Goal: Task Accomplishment & Management: Manage account settings

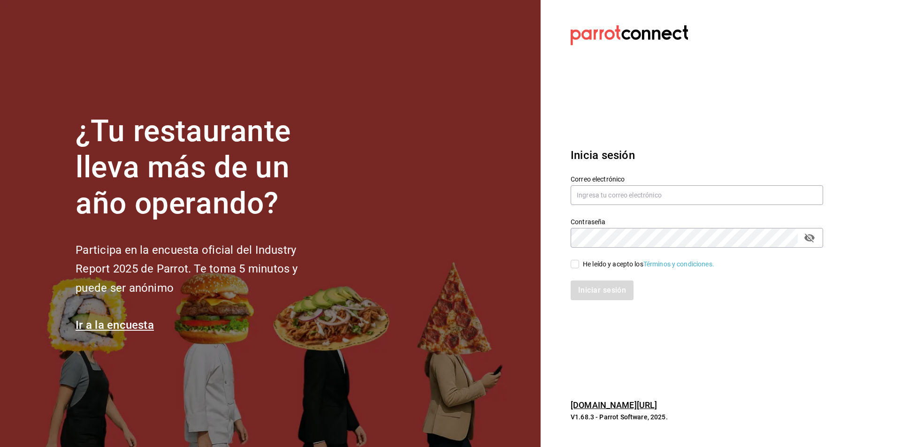
click at [694, 184] on div "Correo electrónico" at bounding box center [697, 190] width 252 height 31
click at [659, 188] on input "text" at bounding box center [697, 195] width 252 height 20
click at [606, 194] on input "text" at bounding box center [697, 195] width 252 height 20
paste input "[EMAIL_ADDRESS][DOMAIN_NAME]"
type input "[EMAIL_ADDRESS][DOMAIN_NAME]"
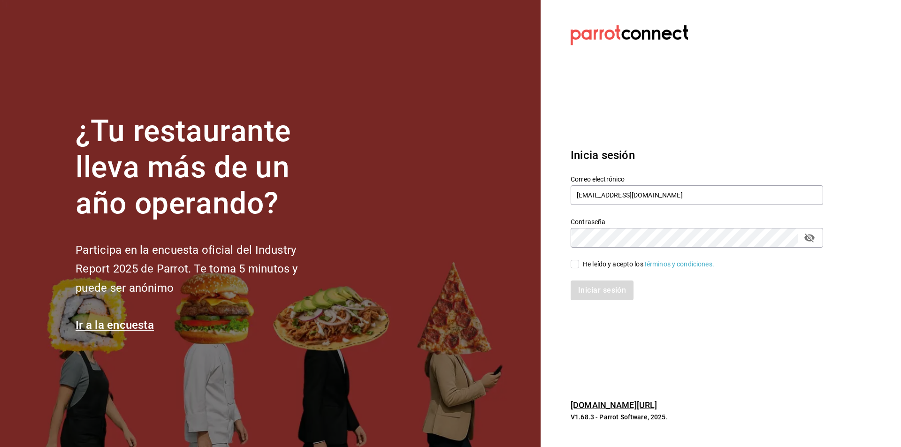
click at [576, 263] on input "He leído y acepto los Términos y condiciones." at bounding box center [575, 264] width 8 height 8
checkbox input "true"
click at [587, 294] on button "Iniciar sesión" at bounding box center [603, 291] width 64 height 20
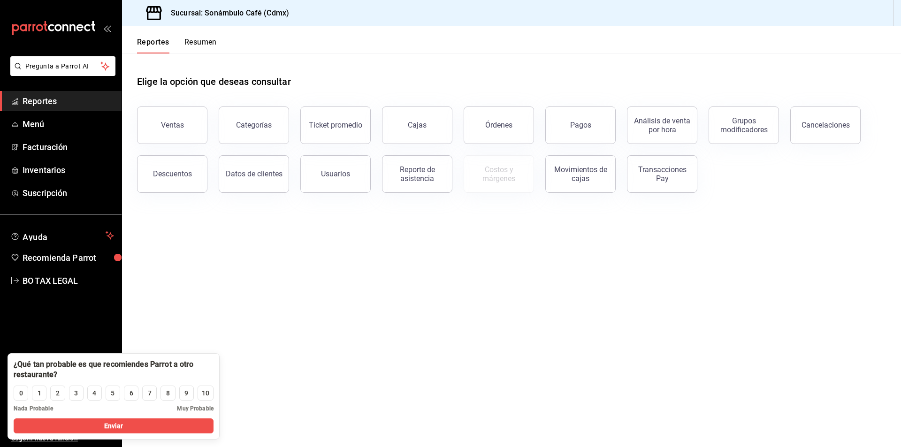
click at [190, 303] on main "Elige la opción que deseas consultar Ventas Categorías Ticket promedio Cajas Ór…" at bounding box center [511, 250] width 779 height 394
click at [37, 154] on link "Facturación" at bounding box center [61, 147] width 122 height 20
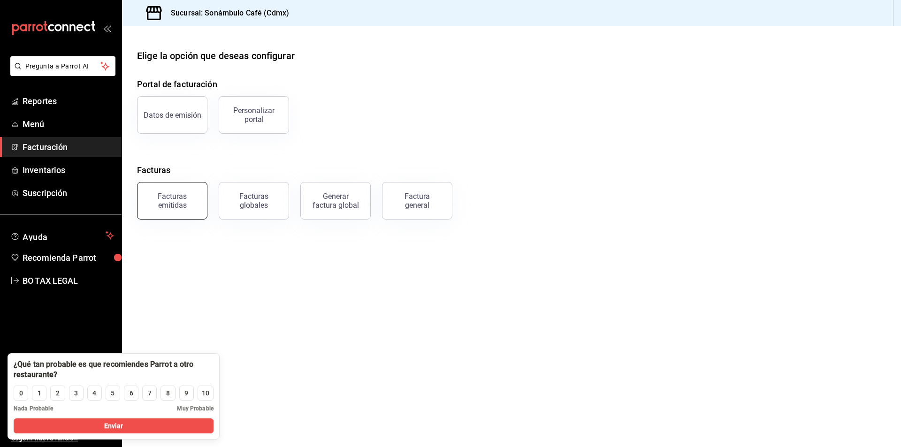
click at [198, 197] on div "Facturas emitidas" at bounding box center [172, 201] width 58 height 18
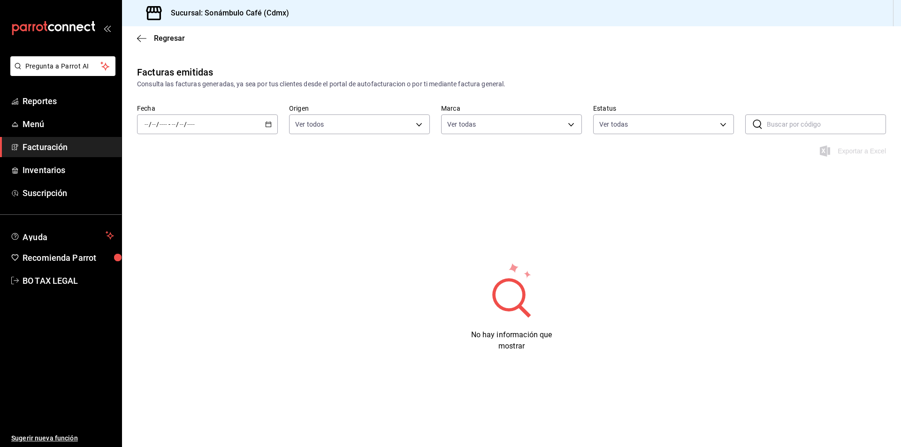
type input "7d952f79-ef73-4fe8-aa8c-3b8402ddefce"
click at [41, 121] on span "Menú" at bounding box center [68, 124] width 91 height 13
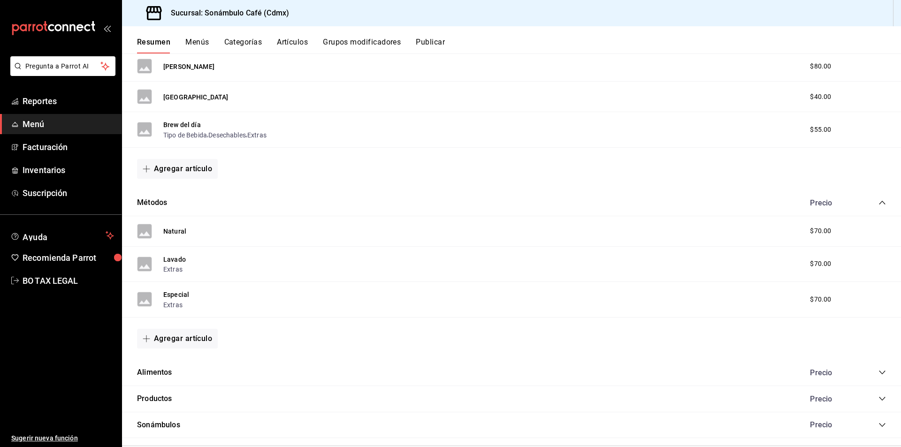
scroll to position [1540, 0]
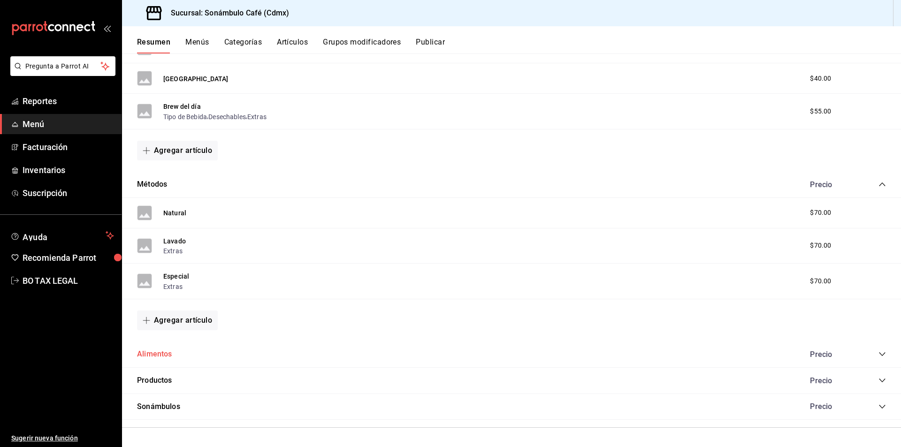
click at [166, 354] on button "Alimentos" at bounding box center [154, 354] width 35 height 11
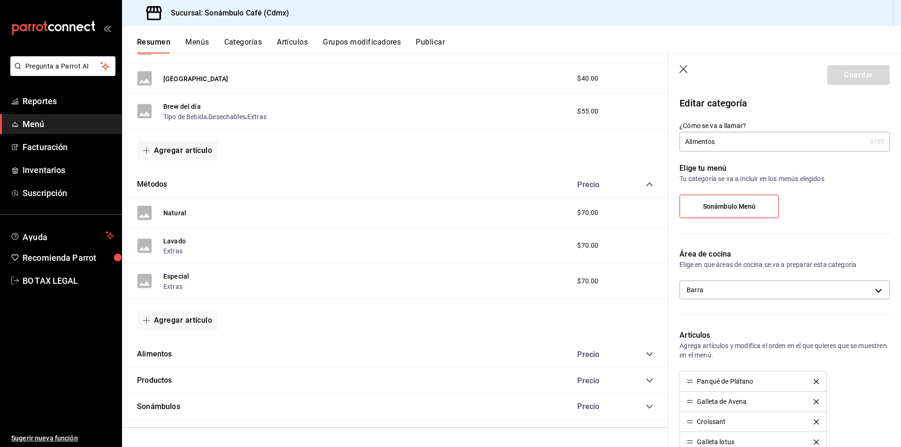
click at [690, 72] on header "Guardar" at bounding box center [784, 73] width 233 height 38
click at [683, 69] on icon "button" at bounding box center [683, 69] width 8 height 8
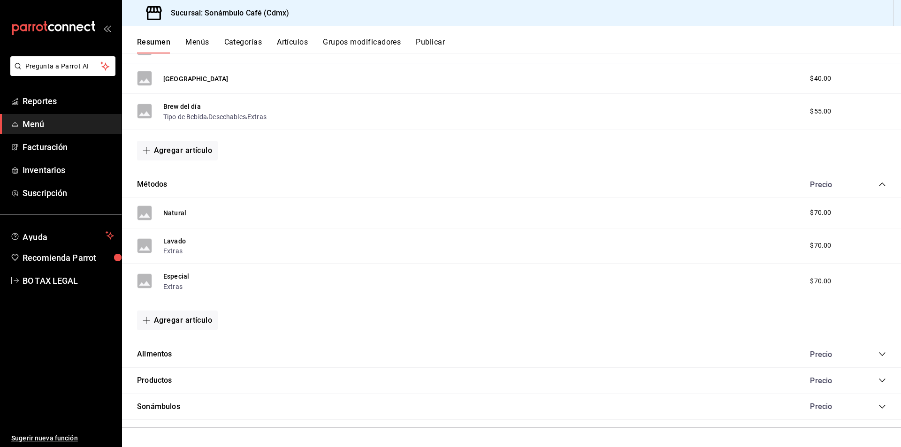
click at [878, 353] on icon "collapse-category-row" at bounding box center [882, 355] width 8 height 8
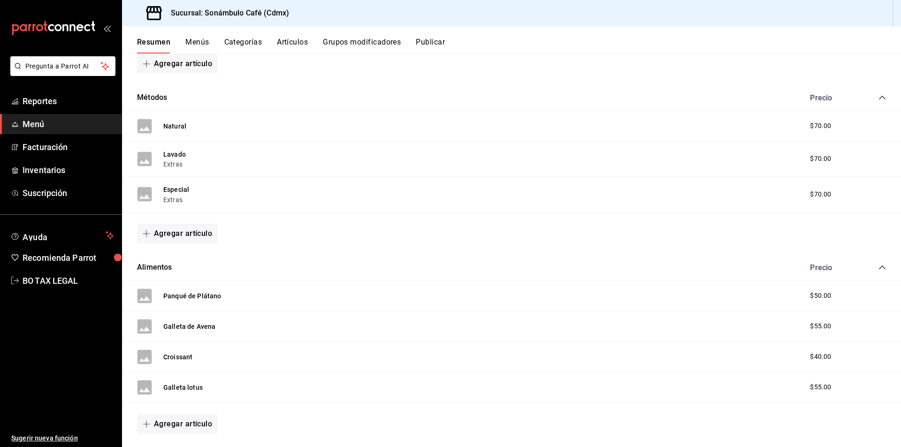
scroll to position [1634, 0]
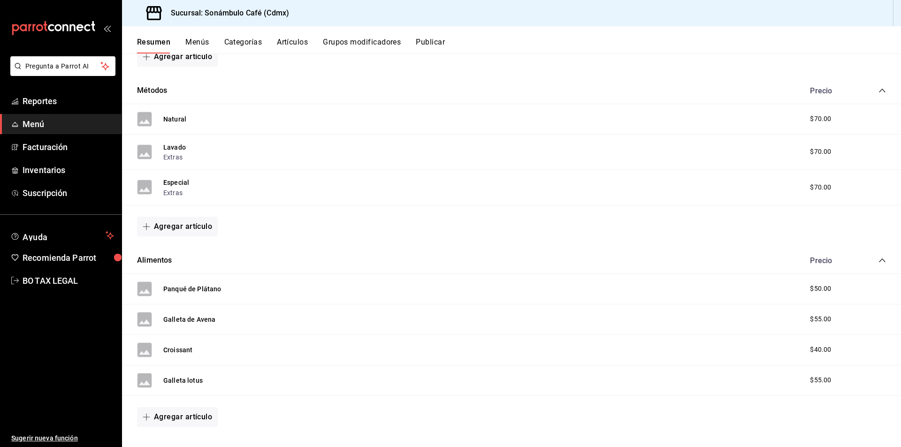
click at [871, 265] on div "Precio" at bounding box center [843, 260] width 85 height 9
click at [879, 259] on icon "collapse-category-row" at bounding box center [882, 261] width 6 height 4
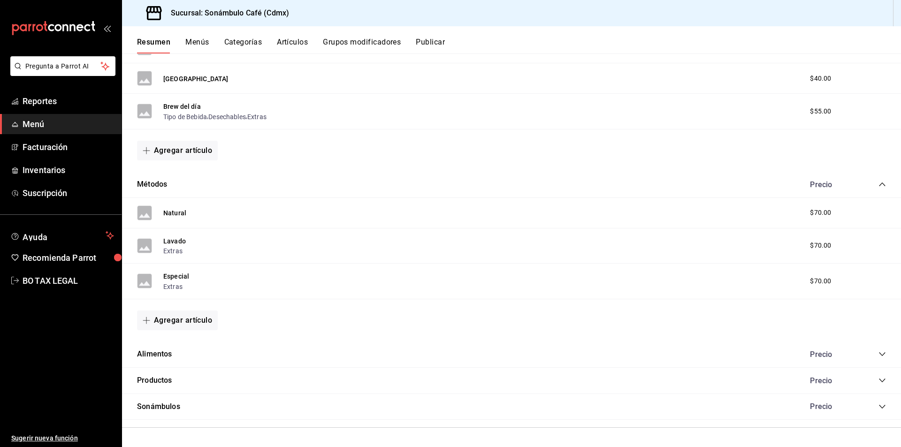
scroll to position [1540, 0]
click at [878, 378] on icon "collapse-category-row" at bounding box center [882, 381] width 8 height 8
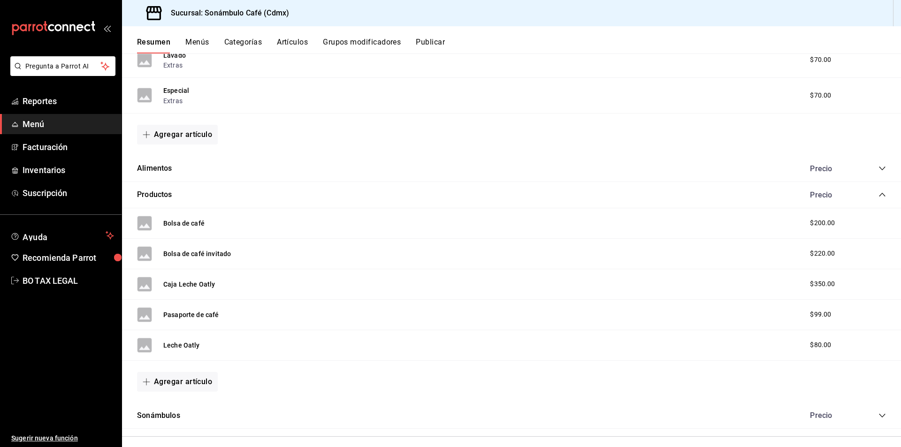
scroll to position [1728, 0]
click at [878, 190] on icon "collapse-category-row" at bounding box center [882, 193] width 8 height 8
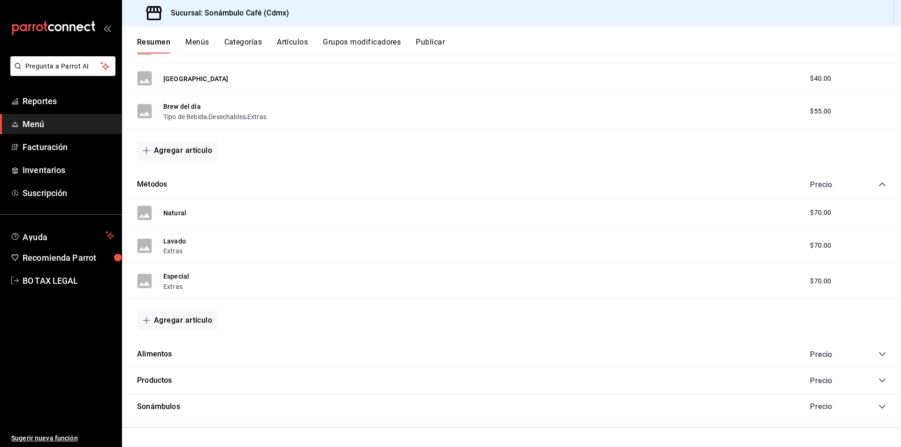
scroll to position [1540, 0]
click at [878, 408] on icon "collapse-category-row" at bounding box center [882, 407] width 8 height 8
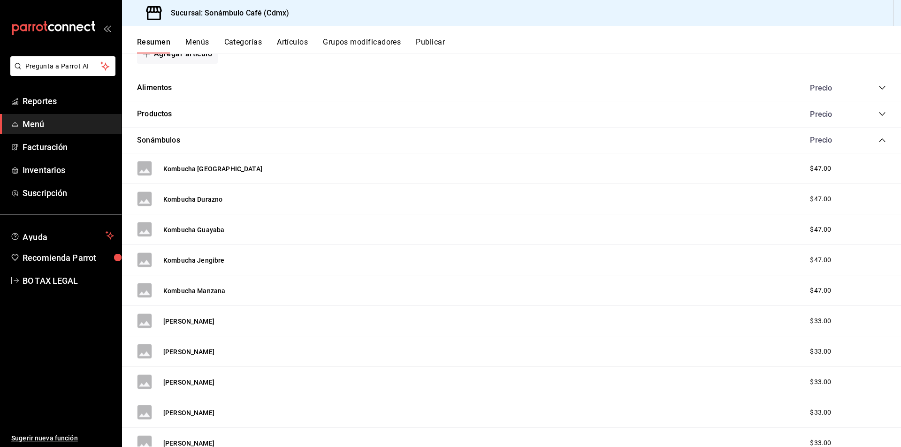
scroll to position [1756, 0]
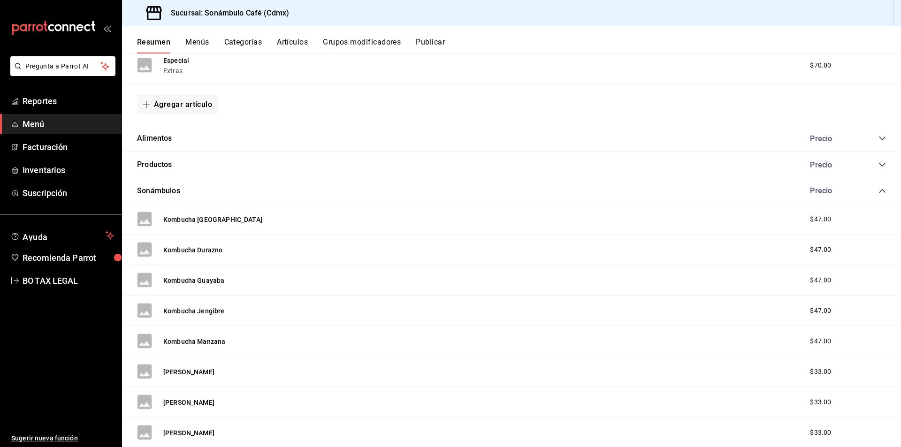
click at [878, 190] on icon "collapse-category-row" at bounding box center [882, 191] width 8 height 8
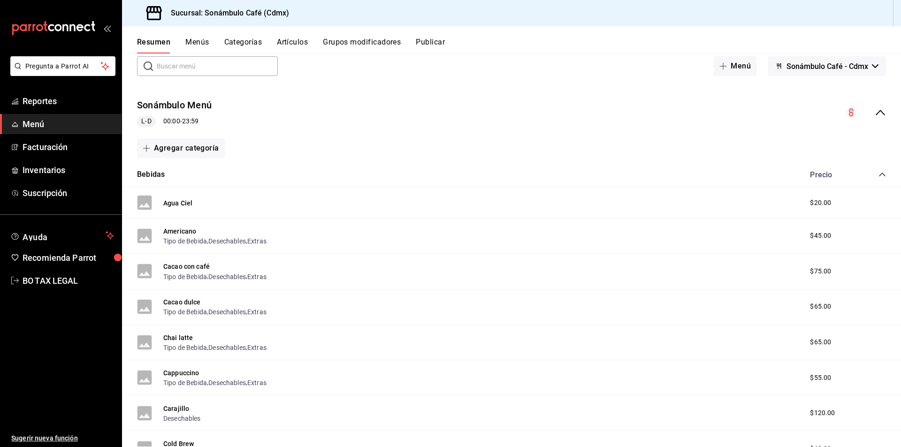
scroll to position [0, 0]
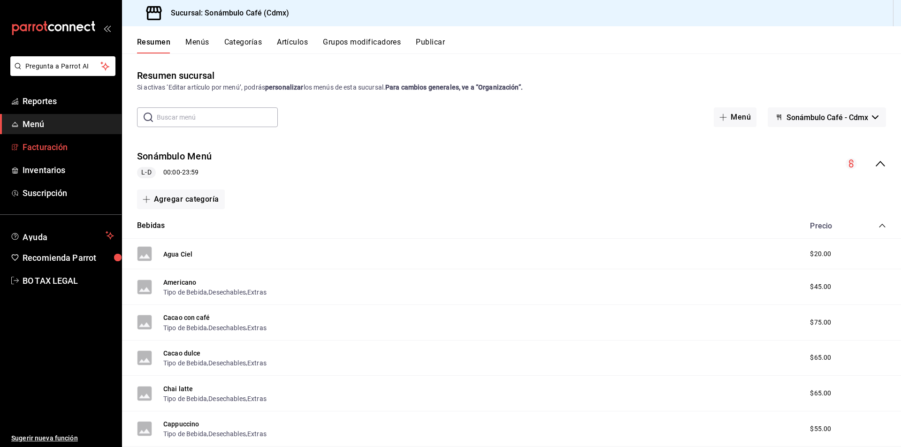
click at [45, 143] on span "Facturación" at bounding box center [68, 147] width 91 height 13
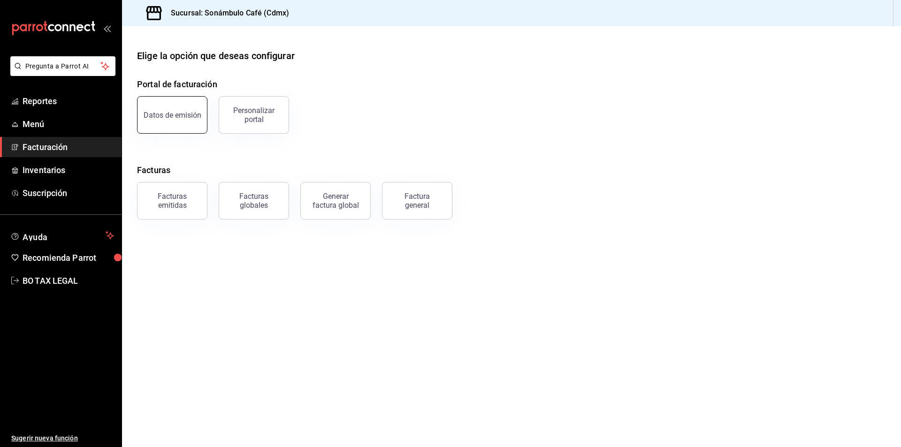
click at [178, 116] on div "Datos de emisión" at bounding box center [173, 115] width 58 height 9
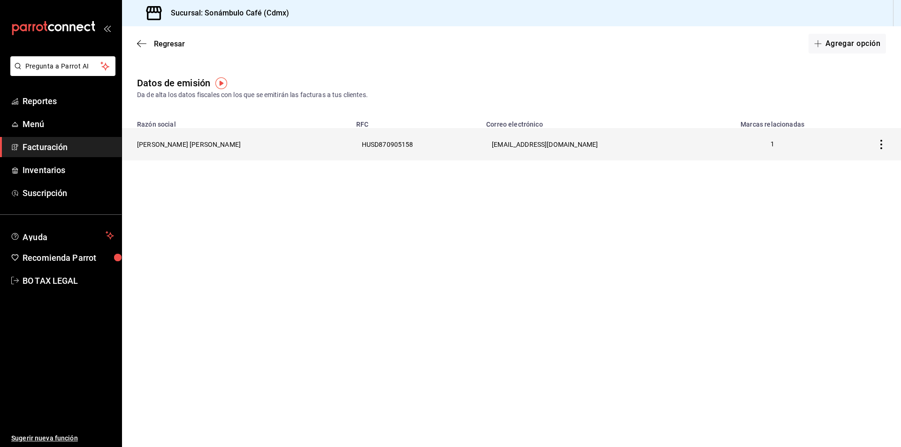
click at [892, 142] on th at bounding box center [869, 144] width 63 height 32
click at [881, 143] on icon "button" at bounding box center [881, 144] width 9 height 9
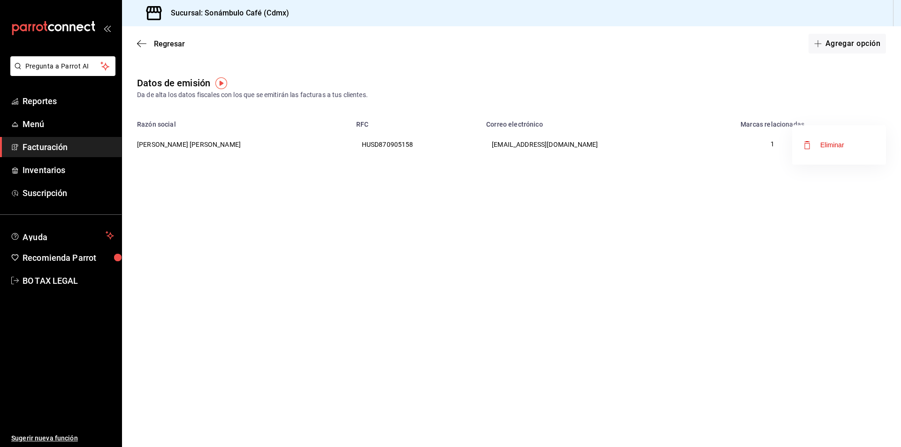
click at [862, 88] on div at bounding box center [450, 223] width 901 height 447
click at [59, 127] on span "Menú" at bounding box center [68, 124] width 91 height 13
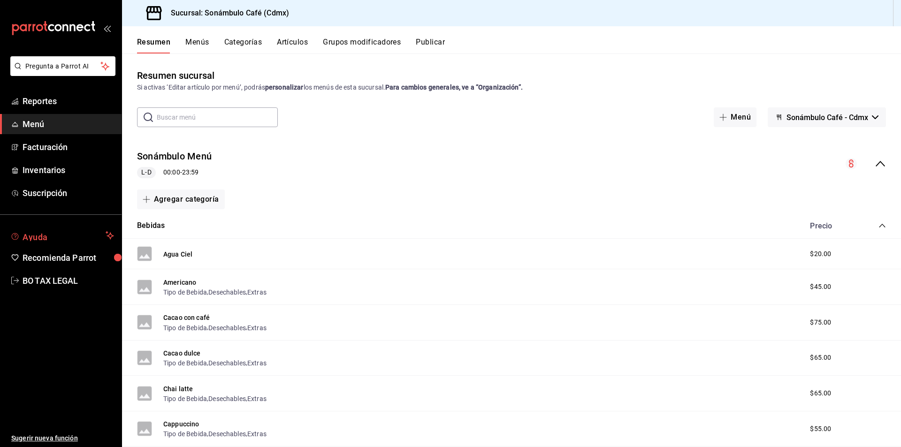
click at [53, 240] on span "Ayuda" at bounding box center [62, 235] width 79 height 11
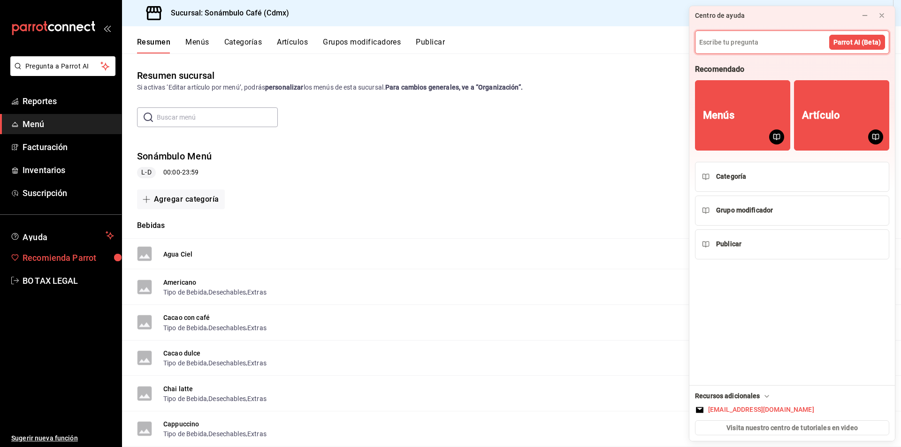
click at [49, 254] on span "Recomienda Parrot" at bounding box center [68, 258] width 91 height 13
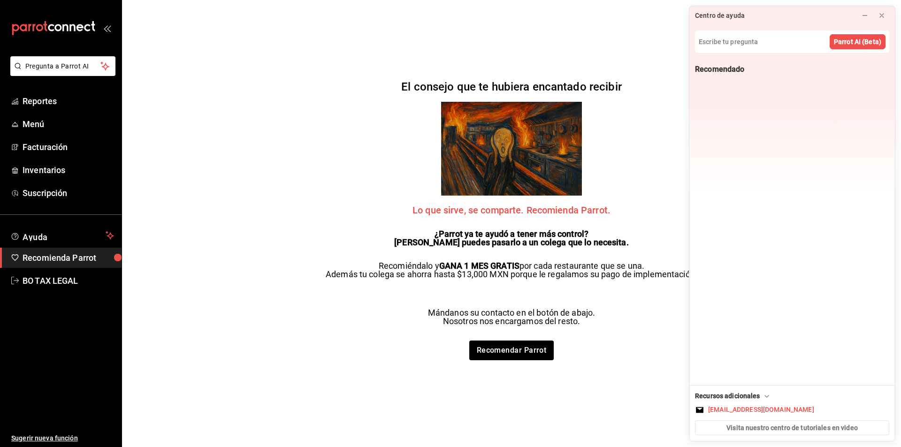
click at [327, 291] on div "El consejo que te hubiera encantado recibir Lo que sirve, se comparte. Recomien…" at bounding box center [511, 223] width 390 height 447
click at [881, 20] on div at bounding box center [882, 15] width 8 height 9
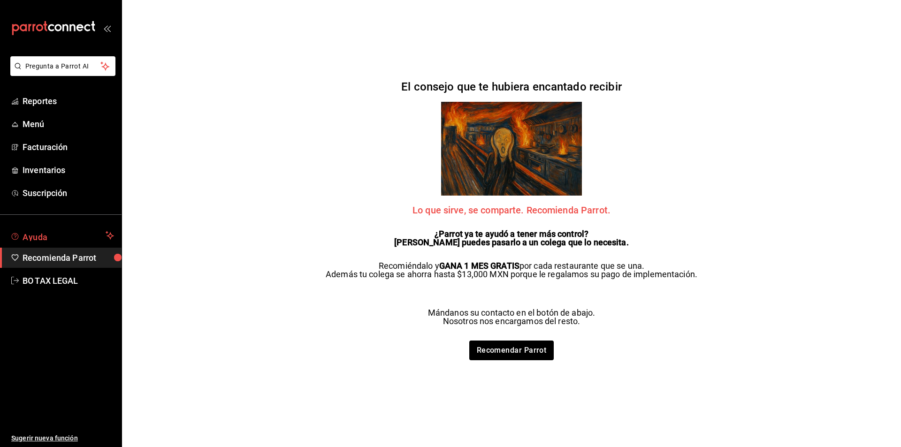
click at [28, 240] on span "Ayuda" at bounding box center [62, 235] width 79 height 11
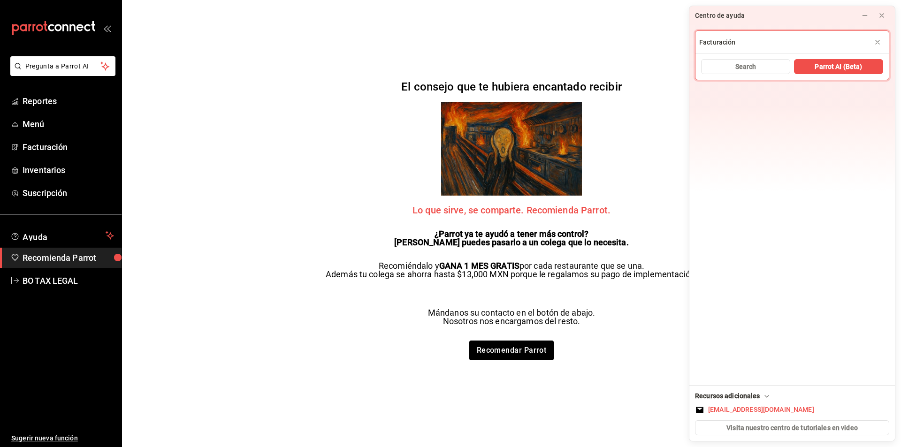
type input "Facturación"
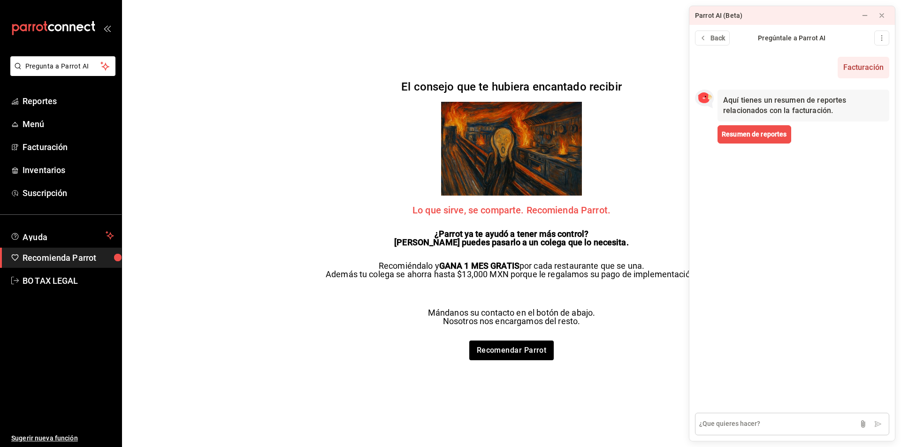
click at [810, 415] on textarea at bounding box center [792, 424] width 194 height 23
type textarea "Cómo puedo facturar"
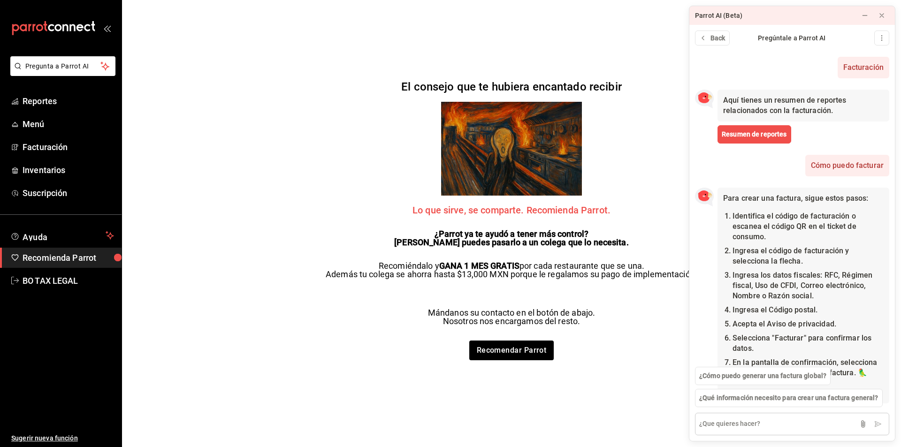
scroll to position [46, 0]
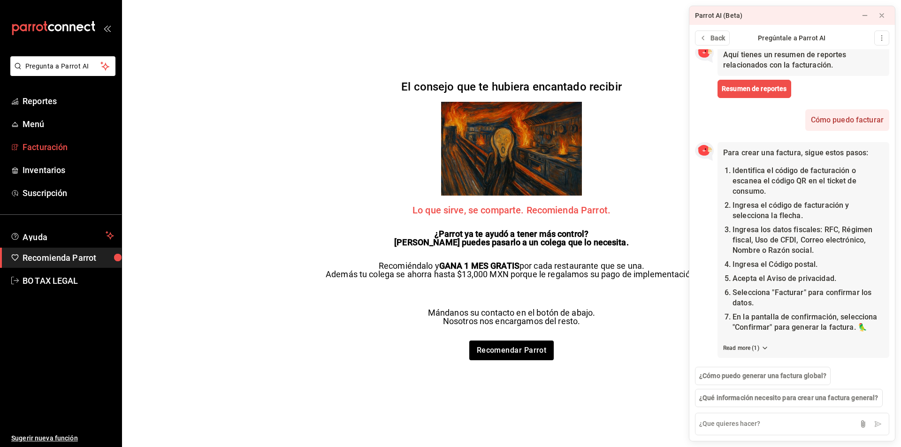
click at [99, 142] on span "Facturación" at bounding box center [68, 147] width 91 height 13
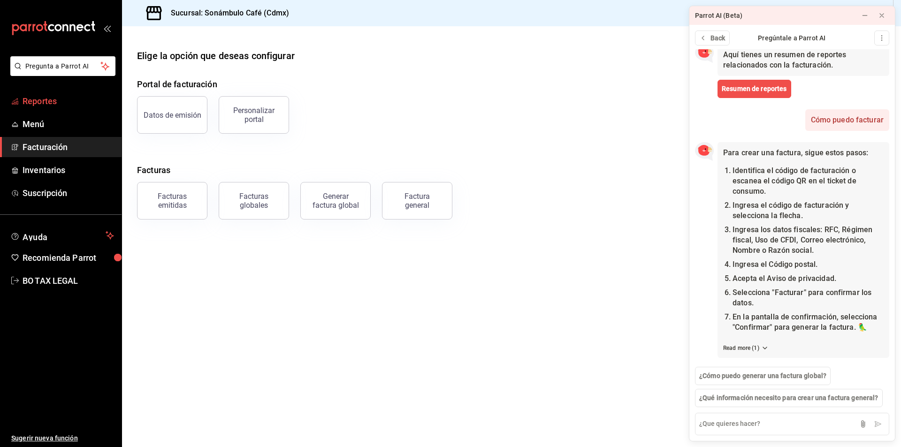
click at [28, 97] on span "Reportes" at bounding box center [68, 101] width 91 height 13
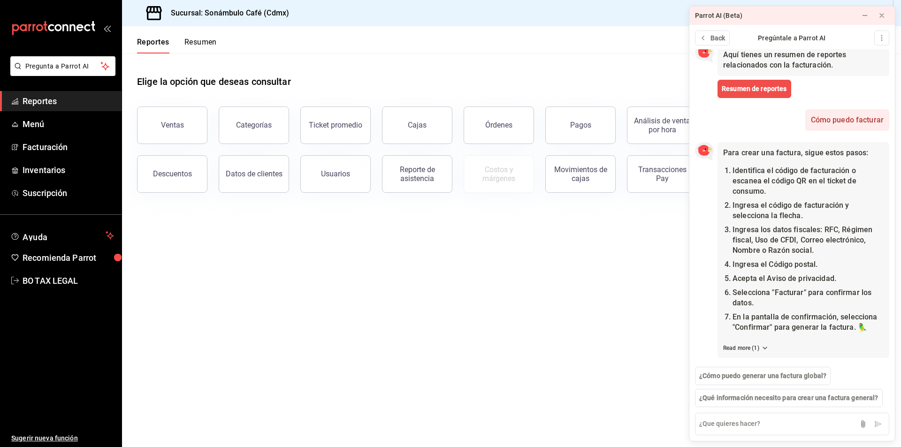
click at [363, 231] on main "Elige la opción que deseas consultar Ventas Categorías Ticket promedio Cajas Ór…" at bounding box center [511, 250] width 779 height 394
click at [865, 19] on div at bounding box center [865, 15] width 8 height 9
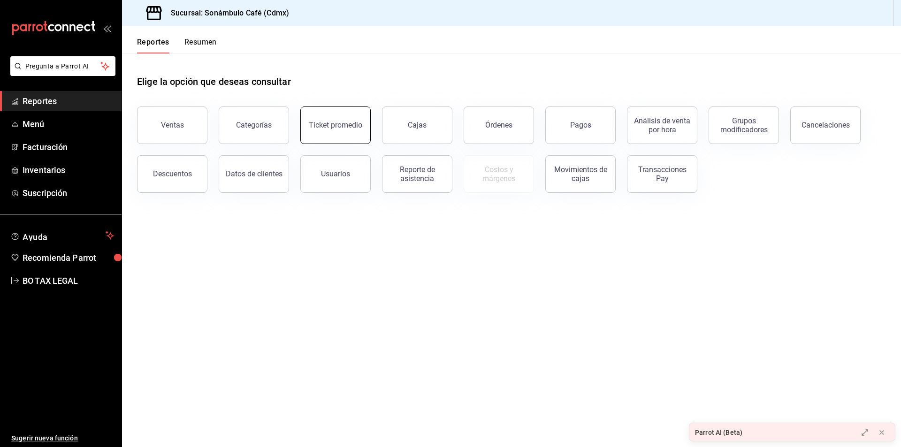
click at [347, 124] on div "Ticket promedio" at bounding box center [335, 125] width 53 height 9
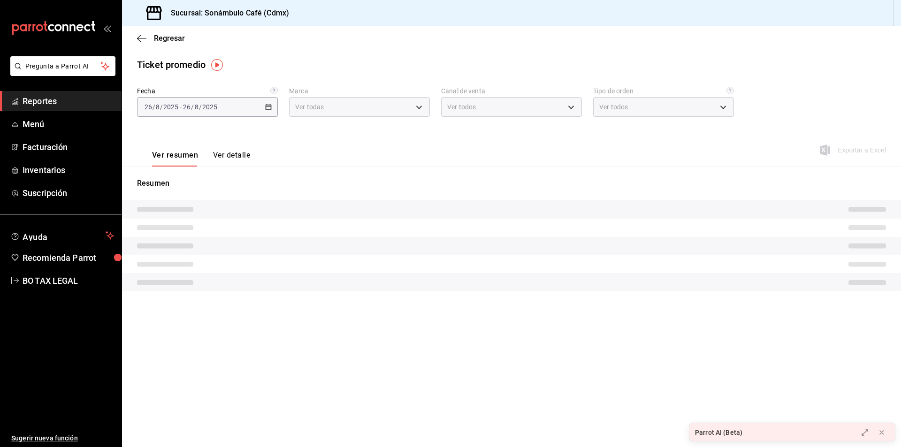
type input "7d952f79-ef73-4fe8-aa8c-3b8402ddefce"
type input "PARROT,UBER_EATS,RAPPI,DIDI_FOOD,ONLINE"
type input "3484d192-0b14-4f5b-b821-c89e4cafc971,EXTERNAL,956082e2-7758-40bc-8c04-8c4099e6f…"
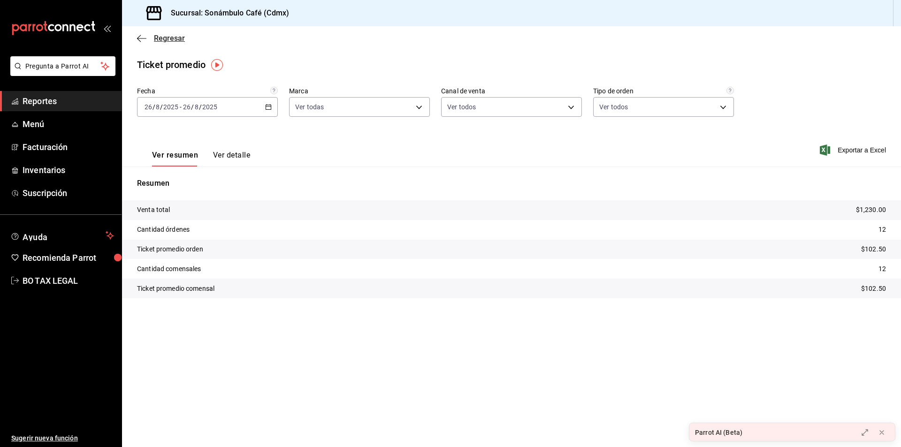
click at [141, 40] on icon "button" at bounding box center [141, 38] width 9 height 8
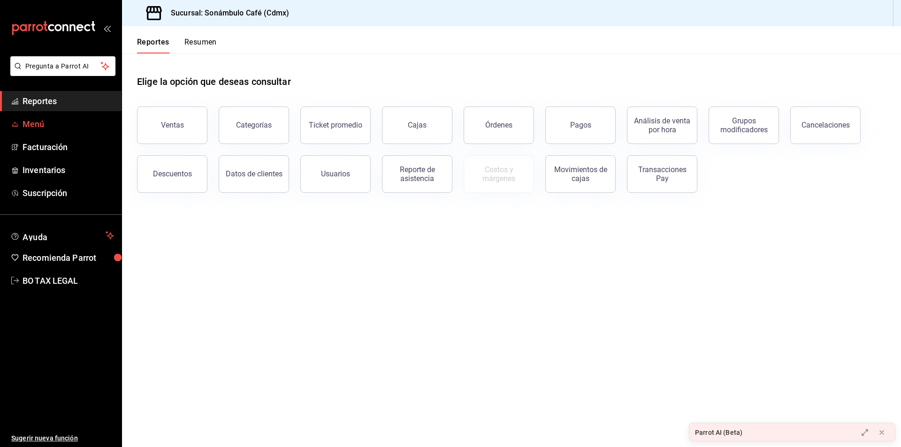
click at [45, 129] on span "Menú" at bounding box center [68, 124] width 91 height 13
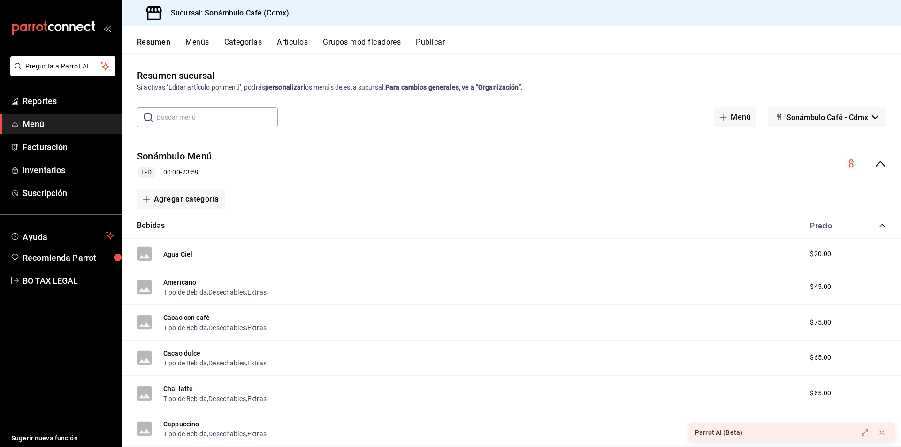
click at [440, 46] on button "Publicar" at bounding box center [430, 46] width 29 height 16
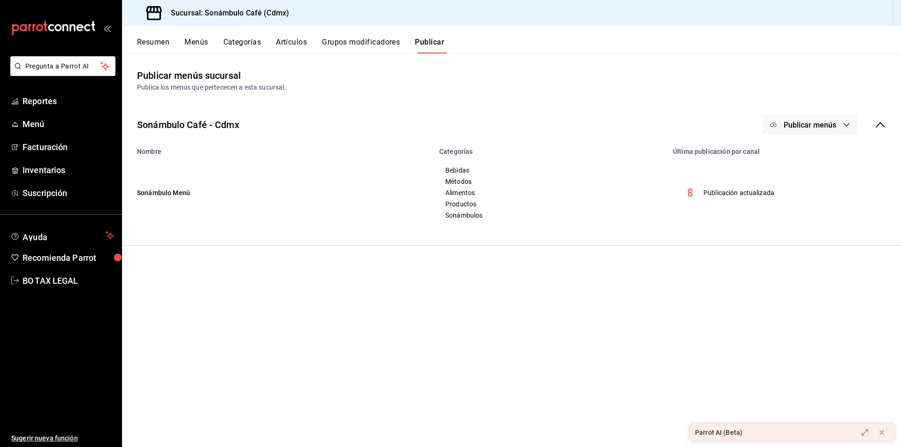
click at [159, 43] on button "Resumen" at bounding box center [153, 46] width 32 height 16
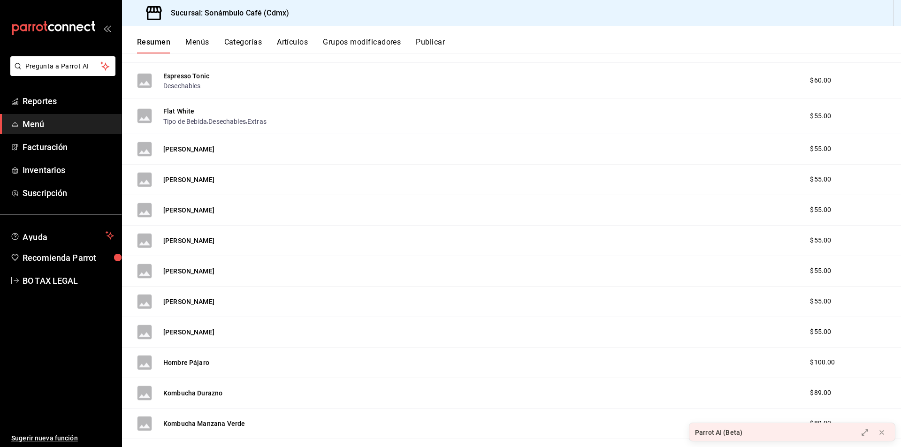
scroll to position [563, 0]
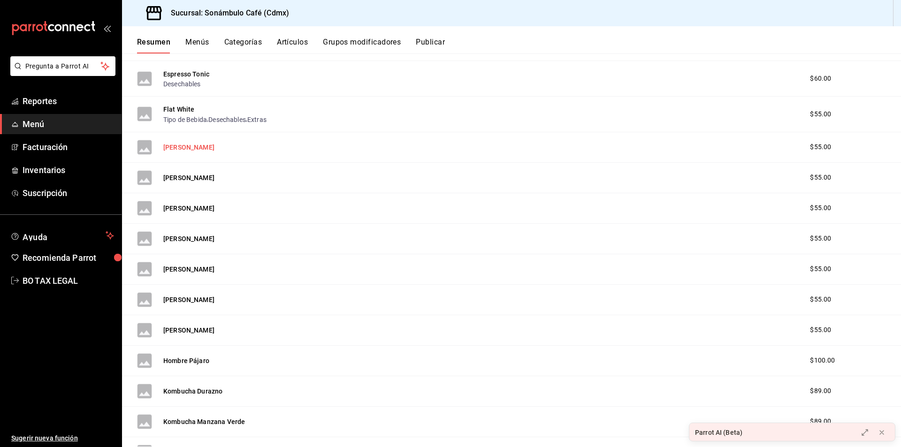
click at [180, 143] on button "[PERSON_NAME]" at bounding box center [188, 147] width 51 height 9
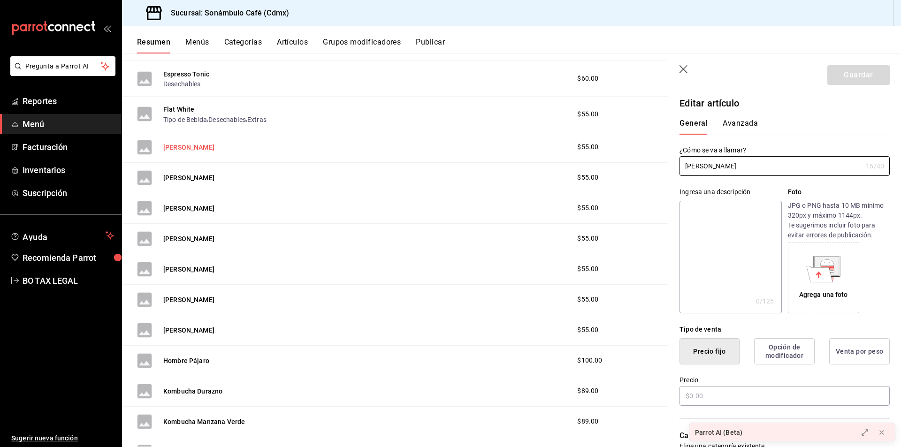
type input "$55.00"
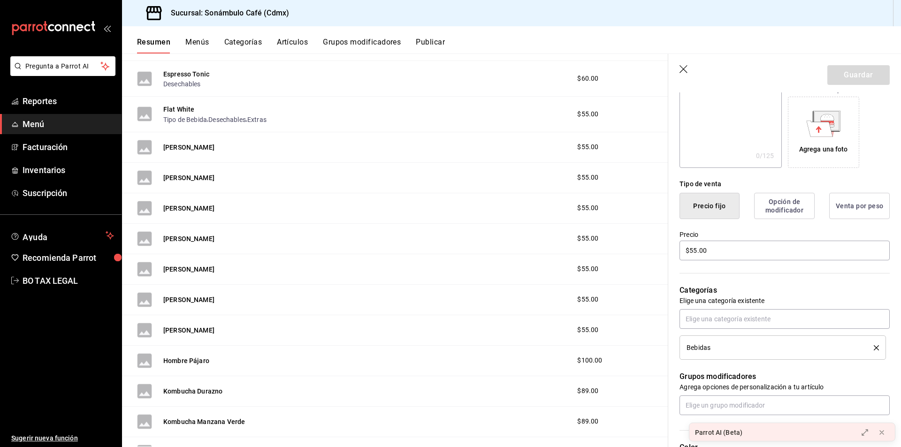
scroll to position [94, 0]
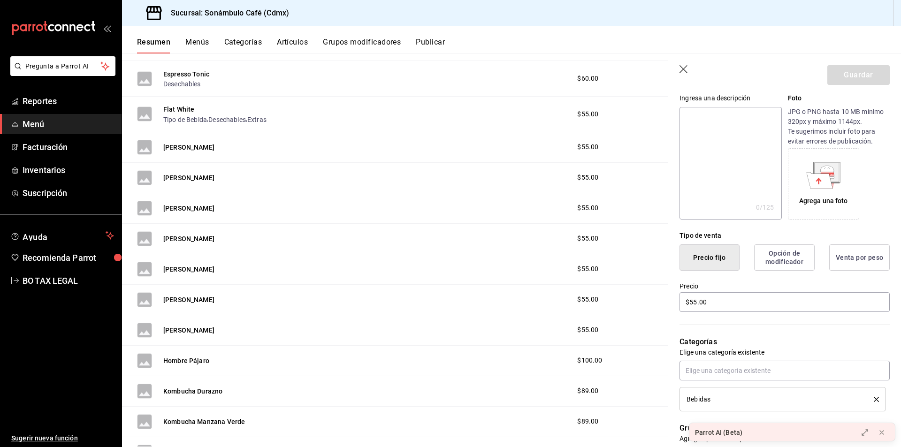
click at [682, 71] on icon "button" at bounding box center [683, 69] width 9 height 9
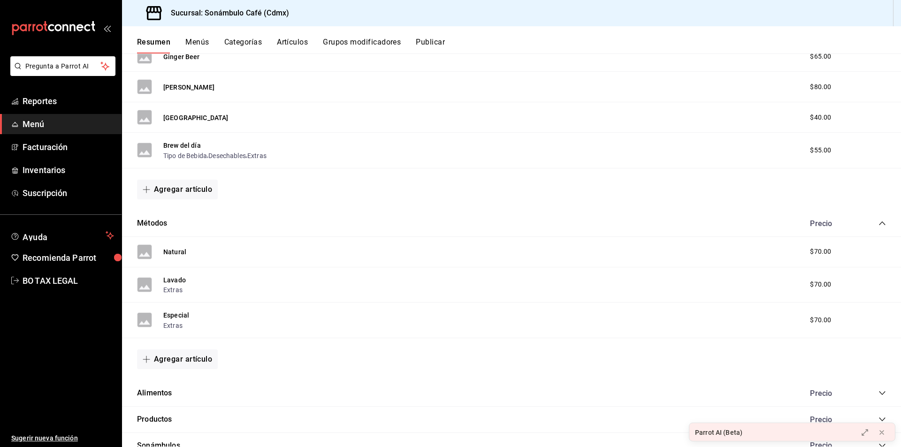
scroll to position [1540, 0]
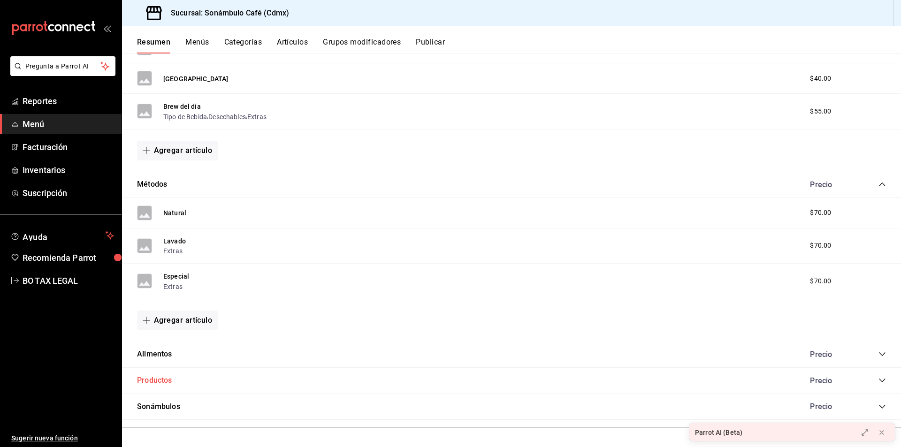
click at [160, 385] on button "Productos" at bounding box center [154, 380] width 35 height 11
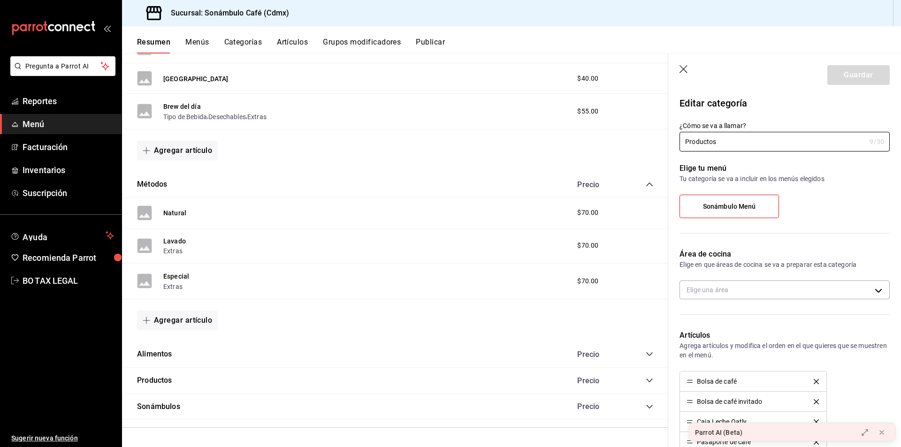
type input "2e60df1d-d505-4ae1-9235-f1aacc77a89a"
radio input "false"
radio input "true"
drag, startPoint x: 683, startPoint y: 62, endPoint x: 682, endPoint y: 76, distance: 13.6
click at [683, 63] on header "Guardar" at bounding box center [784, 73] width 233 height 38
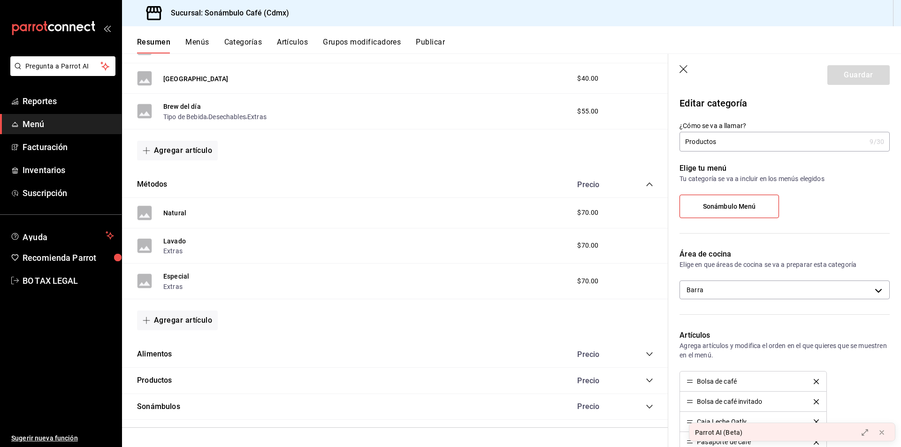
click at [682, 76] on header "Guardar" at bounding box center [784, 73] width 233 height 38
click at [679, 68] on icon "button" at bounding box center [683, 69] width 9 height 9
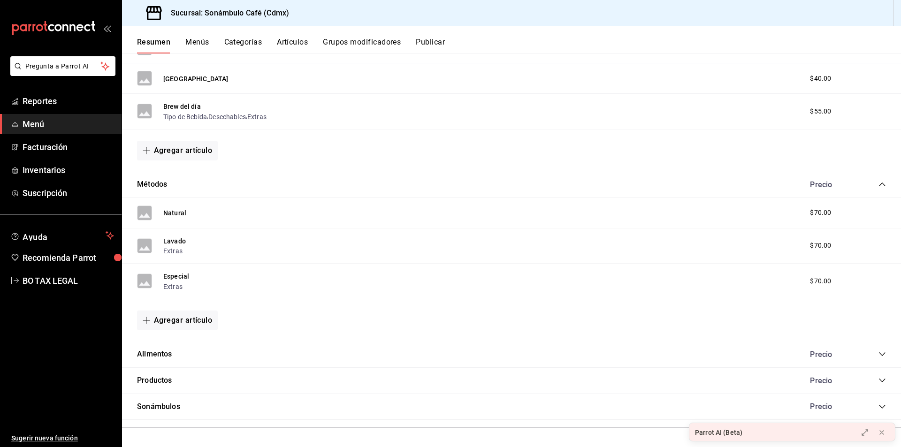
click at [878, 384] on icon "collapse-category-row" at bounding box center [882, 381] width 8 height 8
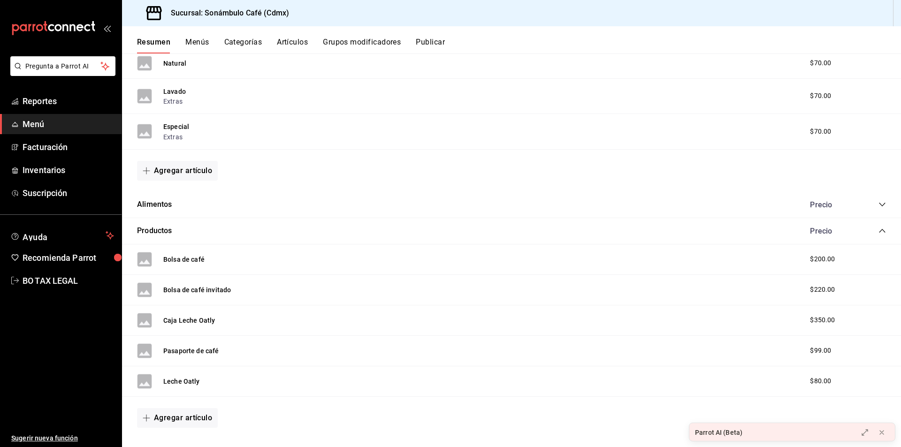
scroll to position [1735, 0]
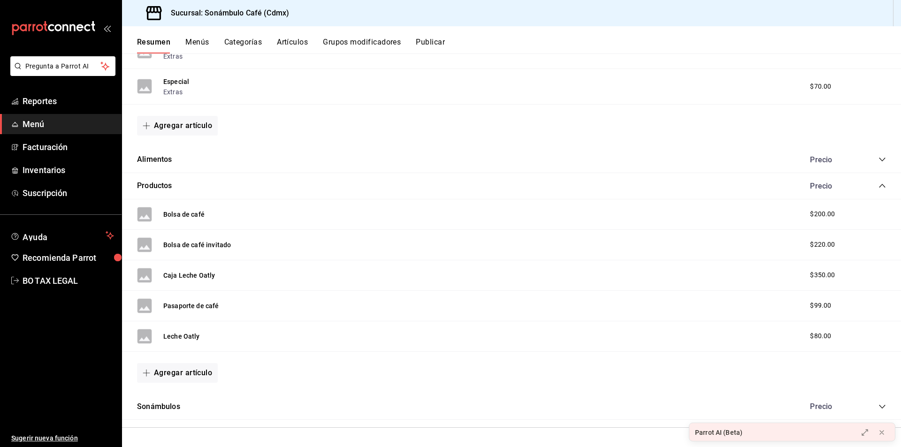
click at [878, 409] on icon "collapse-category-row" at bounding box center [882, 407] width 8 height 8
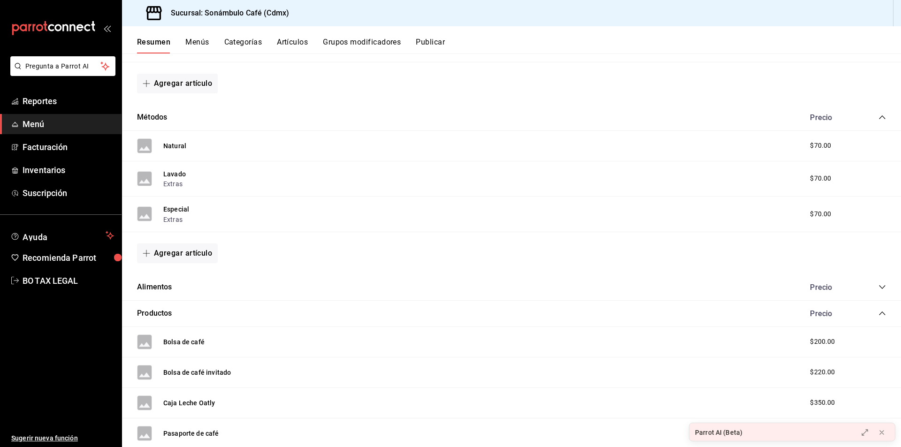
scroll to position [1529, 0]
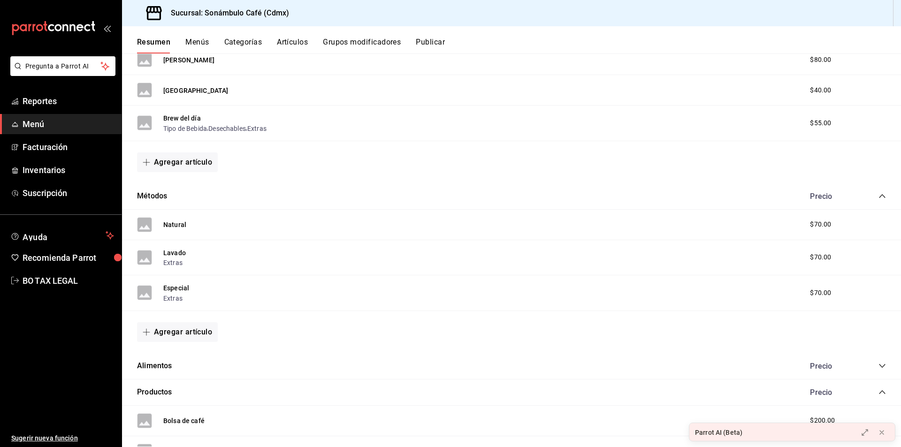
click at [84, 26] on icon "mailbox folders" at bounding box center [53, 28] width 84 height 14
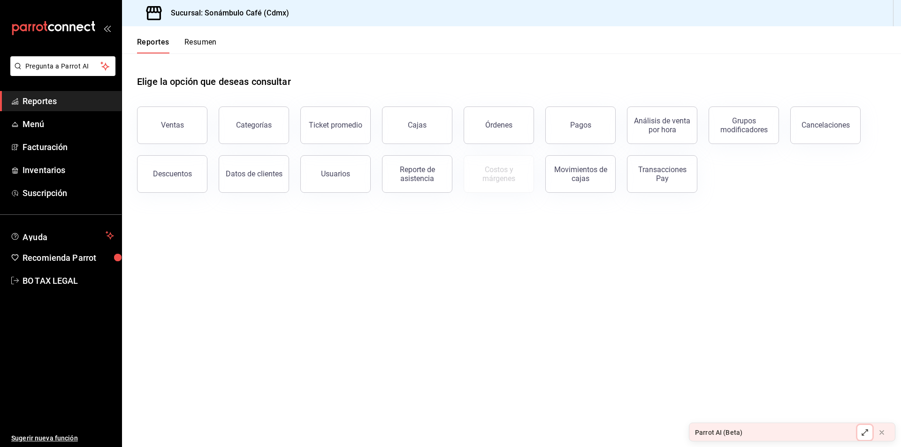
click at [866, 432] on icon at bounding box center [865, 433] width 8 height 8
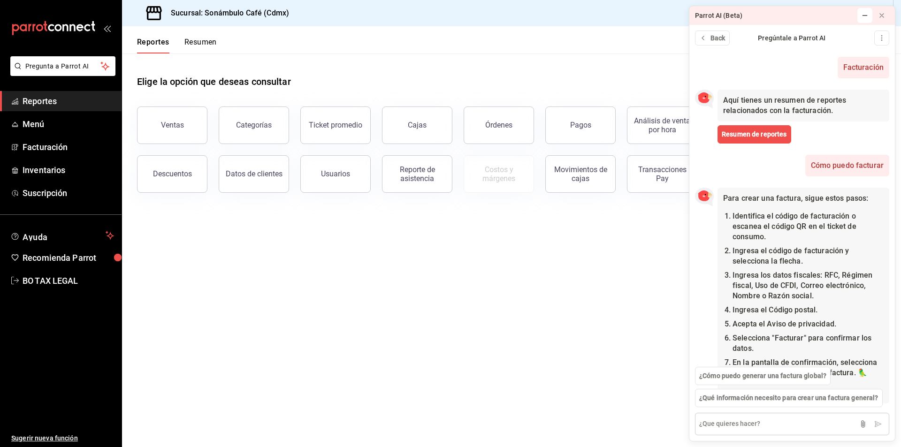
click at [817, 425] on textarea at bounding box center [792, 424] width 194 height 23
type textarea "Como puedo emitir una factura"
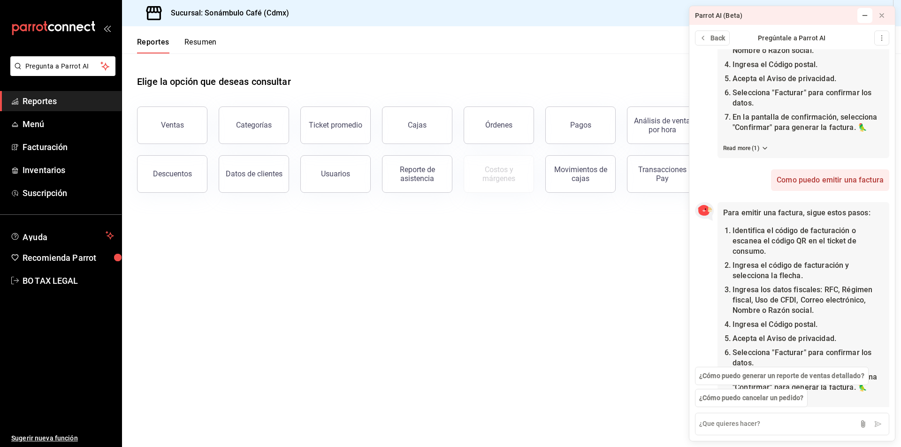
scroll to position [305, 0]
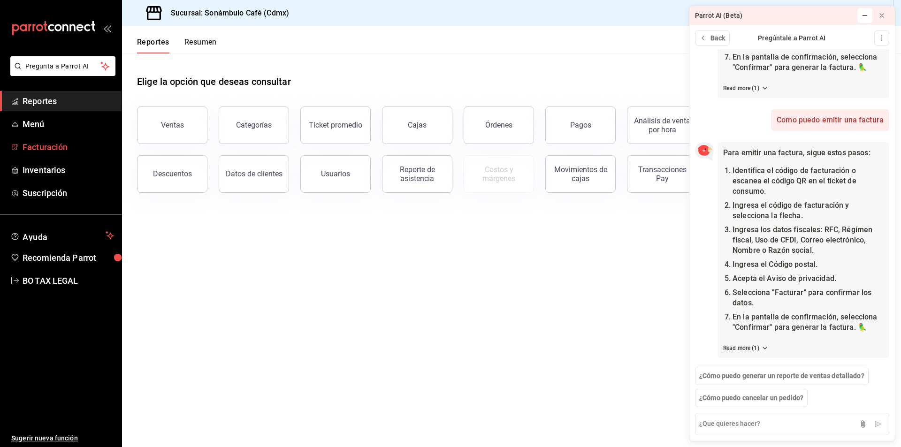
click at [56, 146] on span "Facturación" at bounding box center [68, 147] width 91 height 13
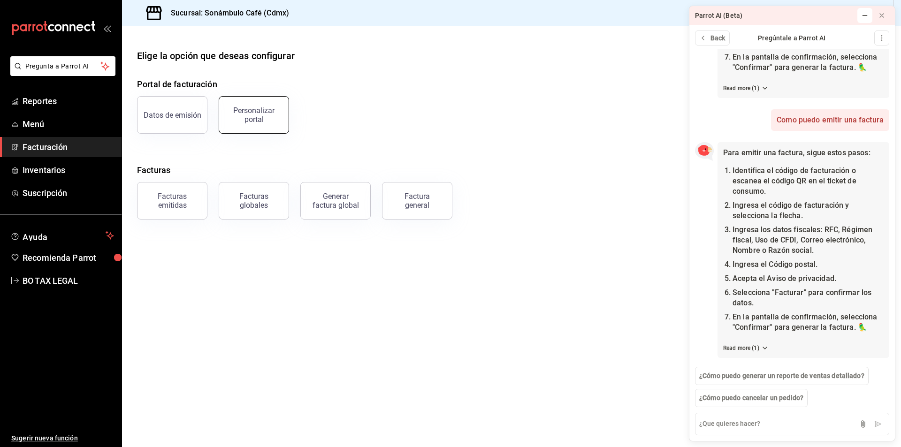
click at [253, 114] on div "Personalizar portal" at bounding box center [254, 115] width 58 height 18
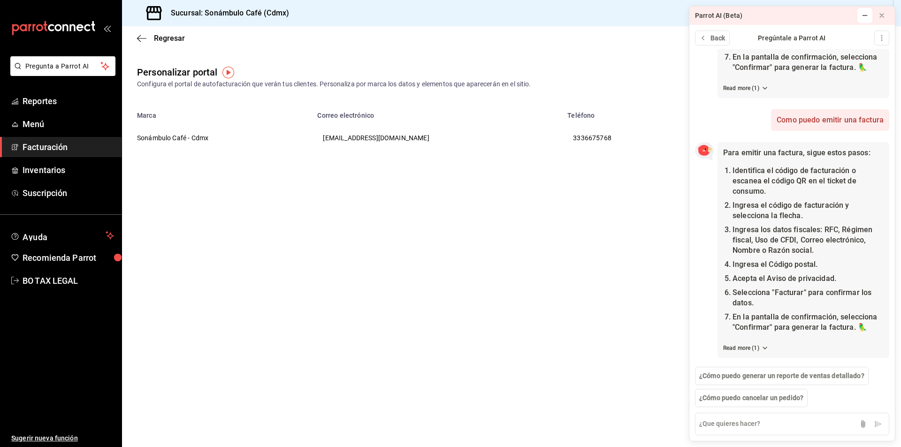
click at [427, 219] on main "Regresar Personalizar portal Configura el portal de autofacturación que verán t…" at bounding box center [511, 236] width 779 height 421
click at [857, 16] on div at bounding box center [873, 15] width 43 height 19
click at [859, 12] on button at bounding box center [864, 15] width 15 height 15
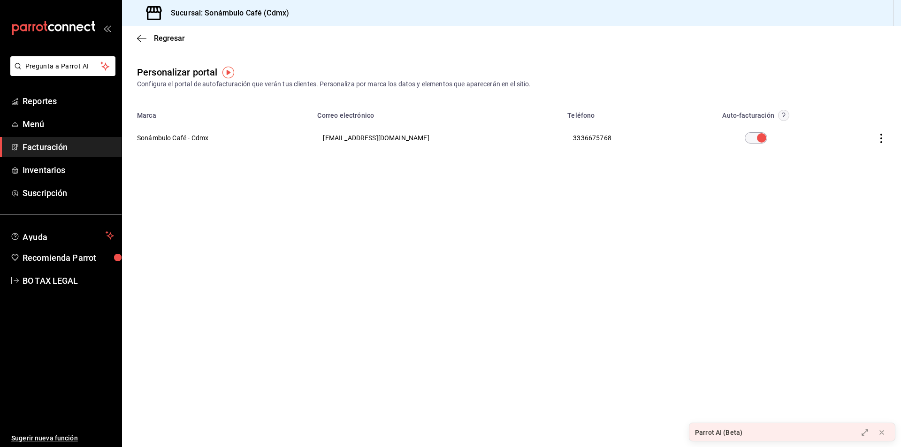
click at [879, 141] on icon "button" at bounding box center [881, 138] width 9 height 9
click at [657, 181] on div at bounding box center [450, 223] width 901 height 447
click at [778, 118] on circle "button" at bounding box center [783, 115] width 11 height 11
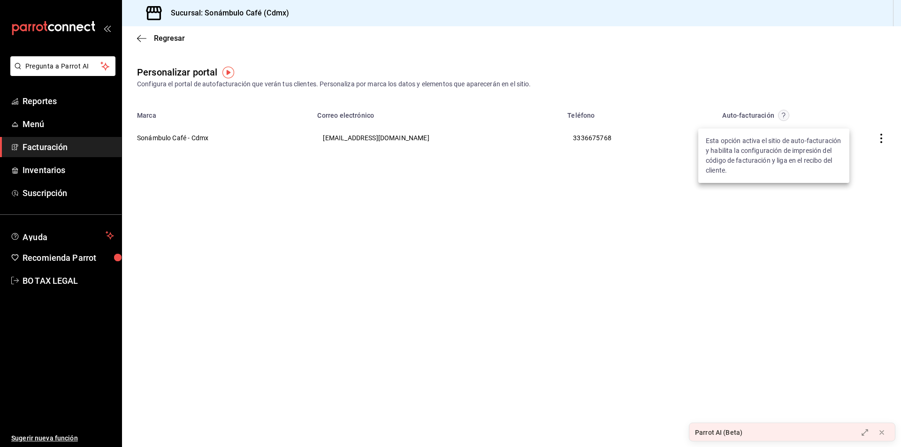
click at [771, 118] on div at bounding box center [450, 223] width 901 height 447
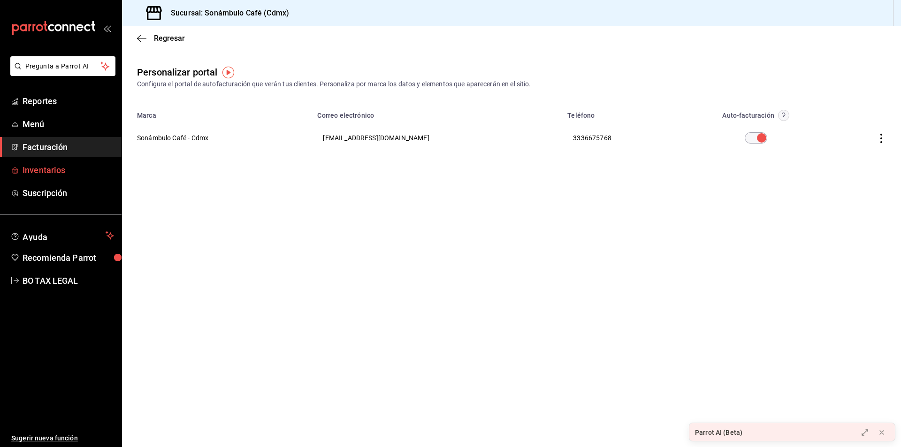
click at [58, 176] on span "Inventarios" at bounding box center [68, 170] width 91 height 13
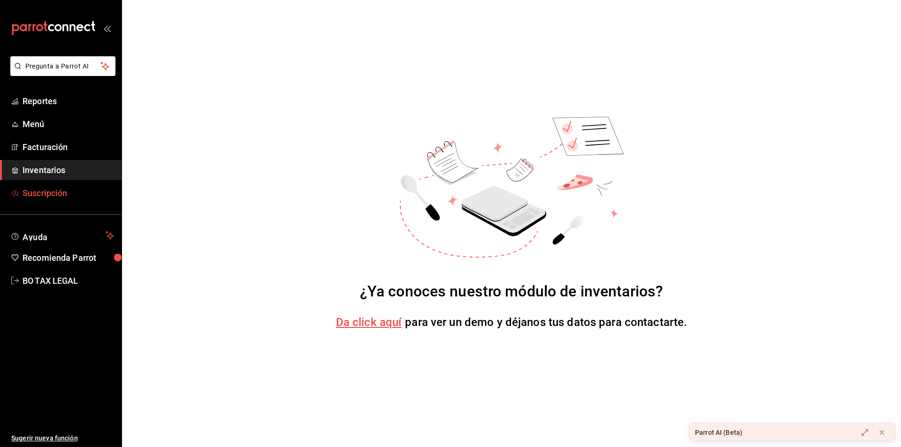
click at [73, 195] on span "Suscripción" at bounding box center [68, 193] width 91 height 13
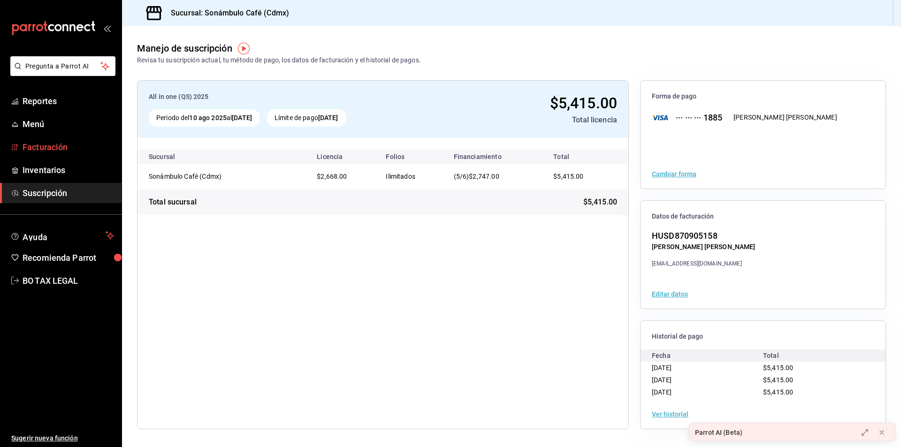
click at [79, 150] on span "Facturación" at bounding box center [68, 147] width 91 height 13
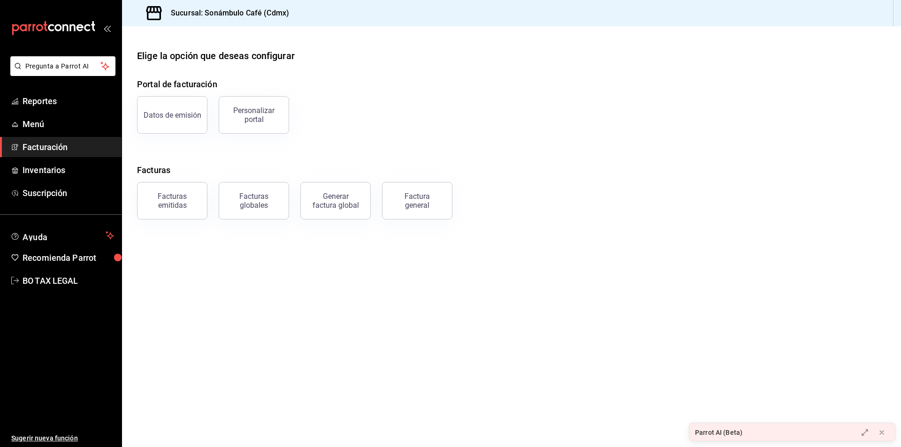
drag, startPoint x: 390, startPoint y: 200, endPoint x: 356, endPoint y: 268, distance: 76.6
click at [356, 268] on main "Elige la opción que deseas configurar Portal de facturación Datos de emisión Pe…" at bounding box center [511, 236] width 779 height 421
click at [344, 206] on div "Generar factura global" at bounding box center [335, 201] width 47 height 18
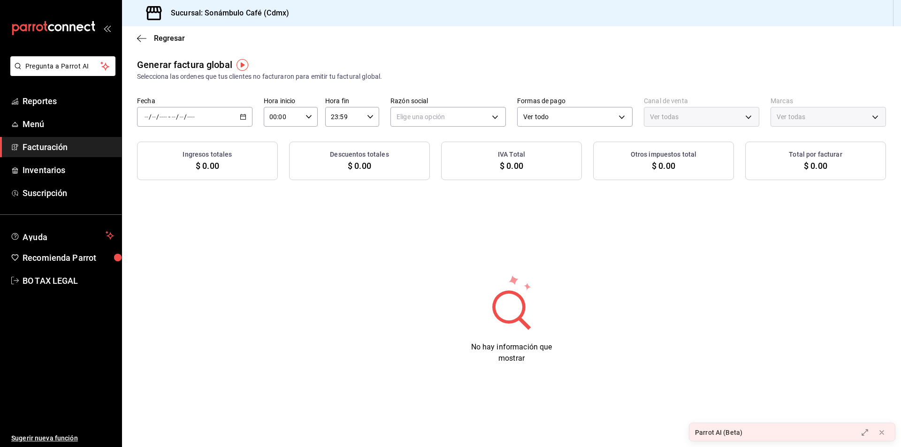
type input "PARROT,UBER_EATS,RAPPI,DIDI_FOOD,ONLINE"
click at [252, 110] on div "Fecha / / - / / Hora inicio 00:00 Hora inicio Hora fin 23:59 Hora fin Razón soc…" at bounding box center [511, 112] width 749 height 30
click at [245, 115] on icon "button" at bounding box center [243, 117] width 7 height 7
click at [153, 112] on div "/ / - / /" at bounding box center [194, 117] width 115 height 20
click at [148, 118] on input "number" at bounding box center [146, 117] width 5 height 8
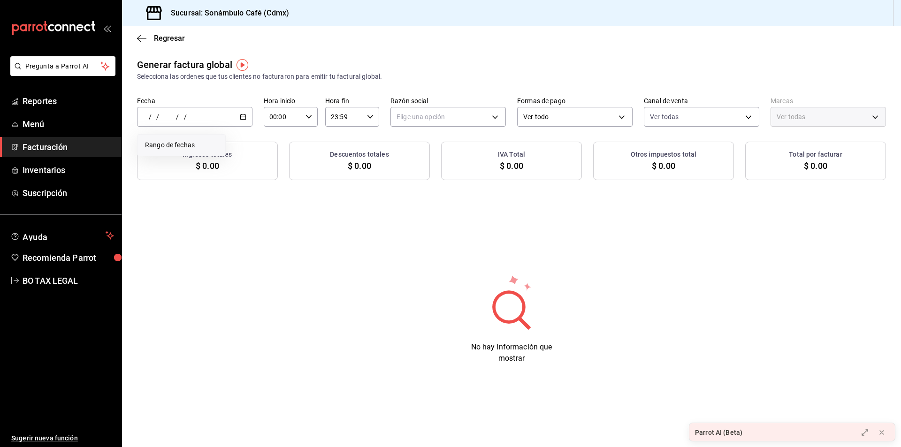
click at [178, 148] on span "Rango de fechas" at bounding box center [181, 145] width 73 height 10
click at [258, 259] on button "26" at bounding box center [261, 261] width 16 height 17
click at [165, 240] on div "Generar factura global Selecciona las ordenes que tus clientes no facturaron pa…" at bounding box center [511, 218] width 779 height 321
click at [207, 118] on div "/ / - / /" at bounding box center [194, 117] width 115 height 20
click at [263, 264] on abbr "26" at bounding box center [262, 262] width 6 height 7
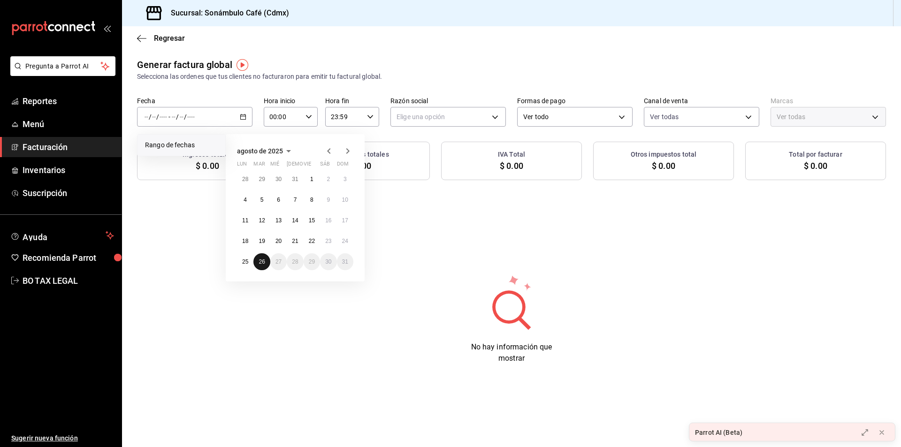
click at [263, 263] on abbr "26" at bounding box center [262, 262] width 6 height 7
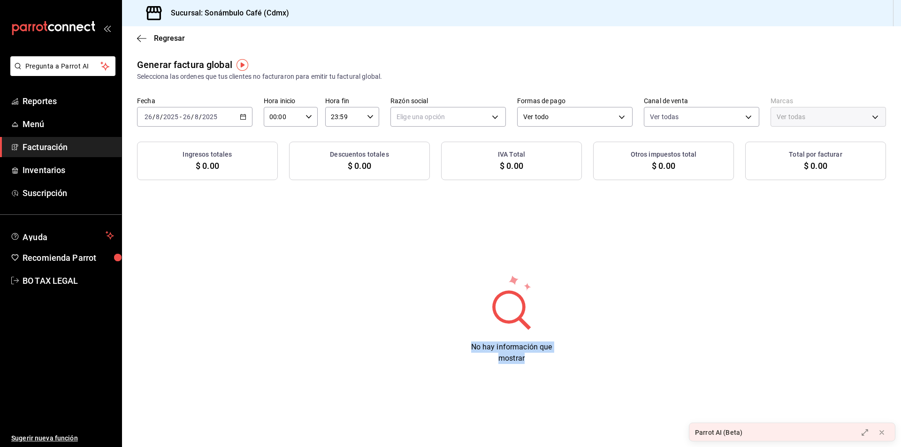
click at [263, 263] on div "Generar factura global Selecciona las ordenes que tus clientes no facturaron pa…" at bounding box center [511, 218] width 779 height 321
click at [473, 106] on div "Elige una opción" at bounding box center [447, 114] width 115 height 23
click at [471, 116] on body "Pregunta a Parrot AI Reportes Menú Facturación Inventarios Suscripción Ayuda Re…" at bounding box center [450, 223] width 901 height 447
click at [470, 170] on li "[PERSON_NAME] [PERSON_NAME]" at bounding box center [448, 164] width 114 height 17
type input "e73e7d50-190d-4ed3-9b51-10b2571a0a13"
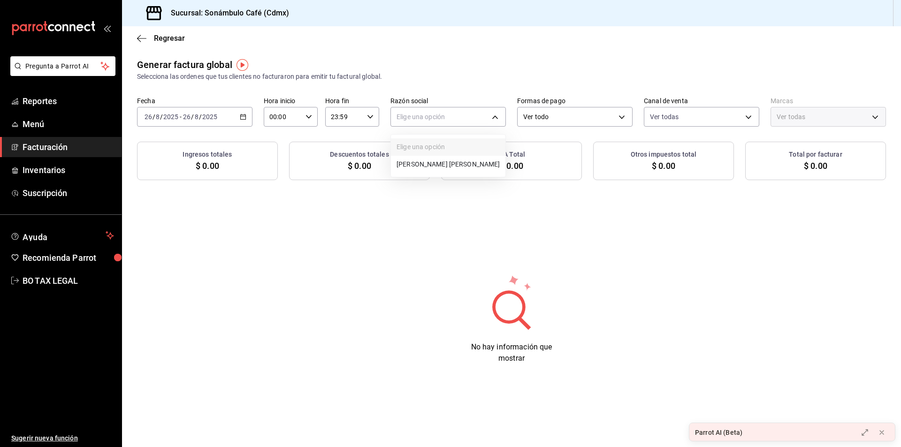
type input "7d952f79-ef73-4fe8-aa8c-3b8402ddefce"
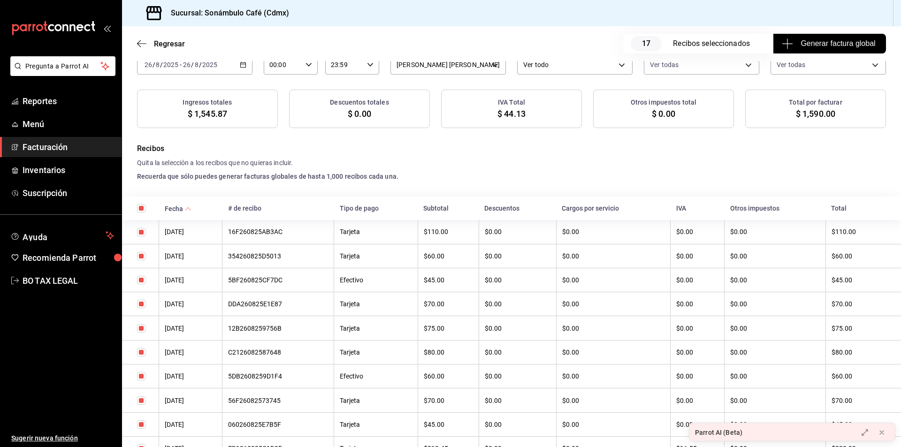
scroll to position [16, 0]
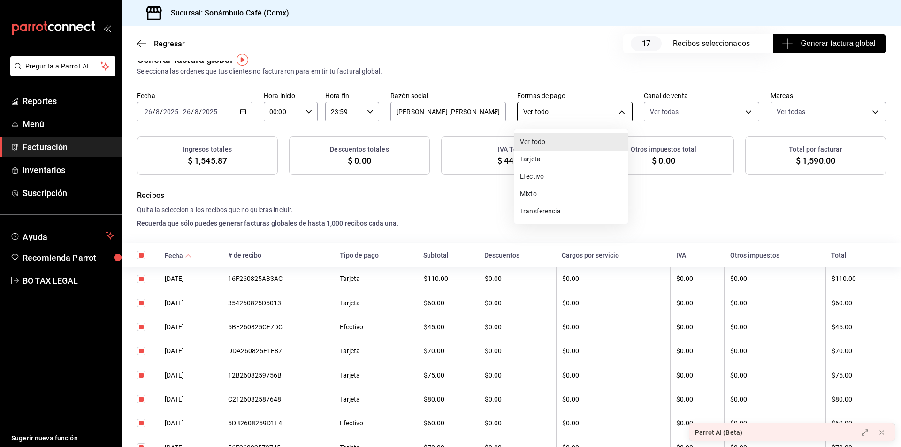
click at [563, 107] on body "Pregunta a Parrot AI Reportes Menú Facturación Inventarios Suscripción Ayuda Re…" at bounding box center [450, 223] width 901 height 447
click at [578, 165] on li "Tarjeta" at bounding box center [571, 159] width 114 height 17
type input "CARD"
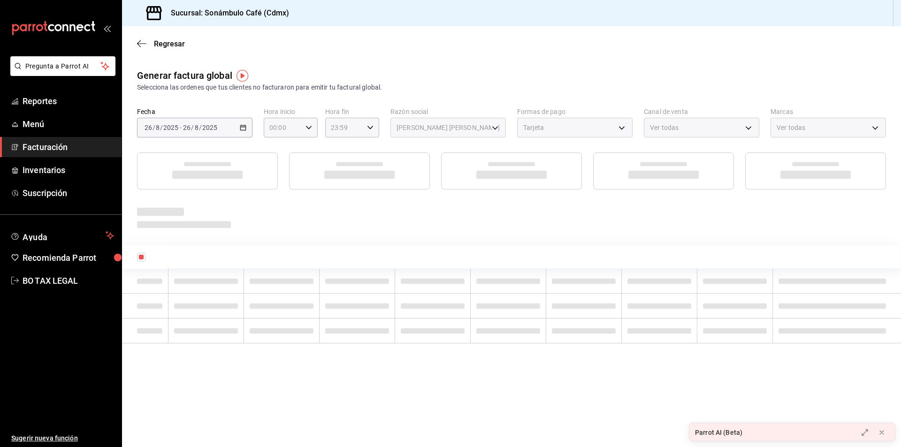
scroll to position [0, 0]
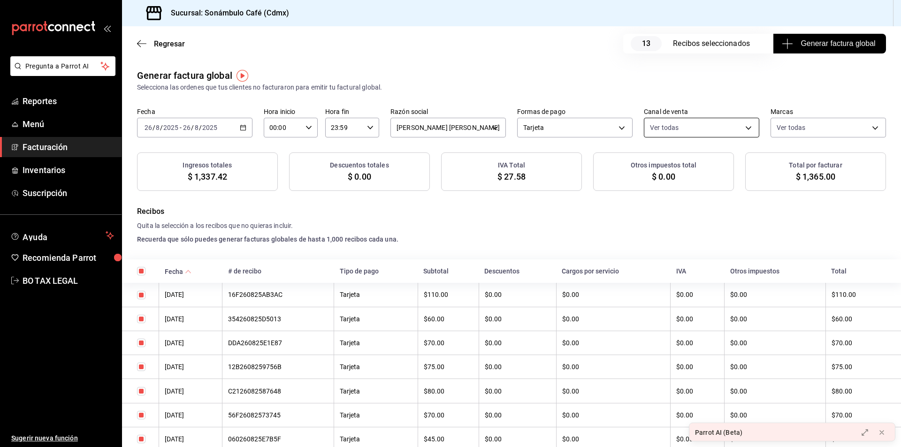
click at [725, 130] on body "Pregunta a Parrot AI Reportes Menú Facturación Inventarios Suscripción Ayuda Re…" at bounding box center [450, 223] width 901 height 447
click at [725, 130] on div at bounding box center [450, 223] width 901 height 447
click at [828, 131] on body "Pregunta a Parrot AI Reportes Menú Facturación Inventarios Suscripción Ayuda Re…" at bounding box center [450, 223] width 901 height 447
click at [828, 131] on div at bounding box center [450, 223] width 901 height 447
click at [219, 123] on div "[DATE] [DATE] - [DATE] [DATE]" at bounding box center [194, 128] width 115 height 20
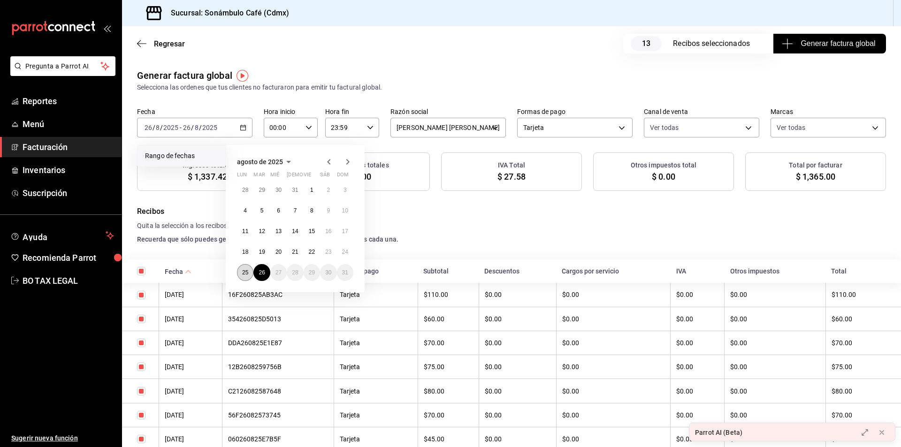
click at [247, 270] on abbr "25" at bounding box center [245, 272] width 6 height 7
click at [323, 251] on button "23" at bounding box center [328, 252] width 16 height 17
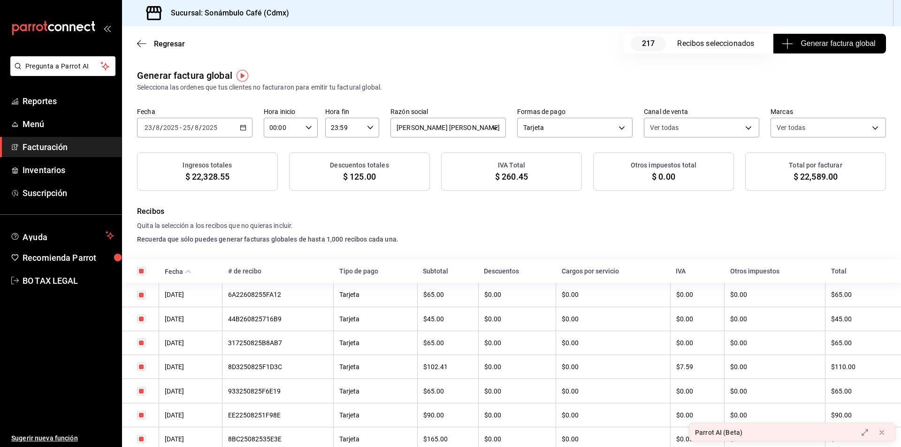
click at [248, 134] on div "[DATE] [DATE] - [DATE] [DATE]" at bounding box center [194, 128] width 115 height 20
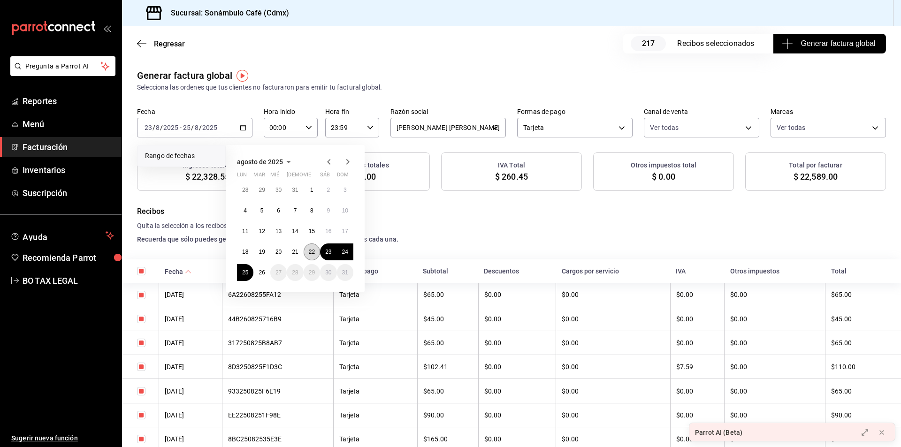
click at [309, 247] on button "22" at bounding box center [312, 252] width 16 height 17
click at [263, 270] on abbr "26" at bounding box center [262, 272] width 6 height 7
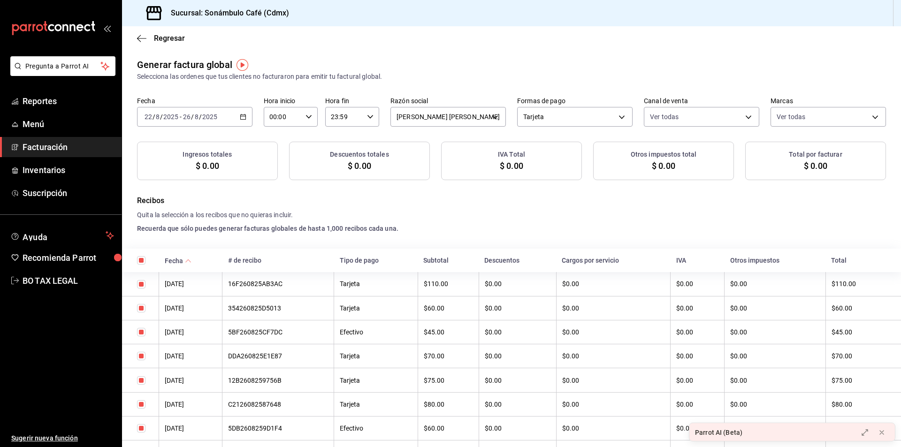
checkbox input "true"
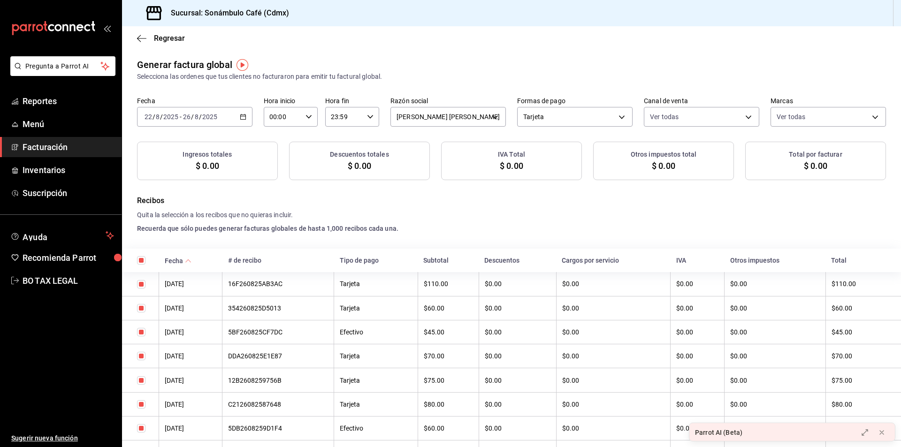
checkbox input "true"
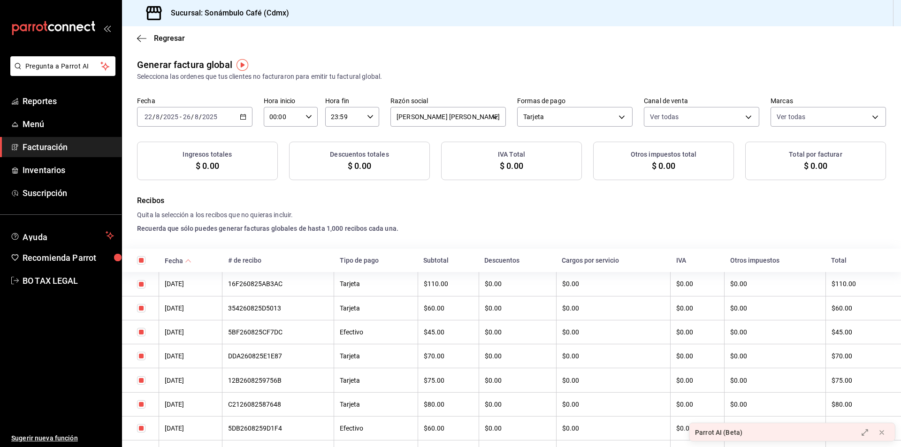
checkbox input "true"
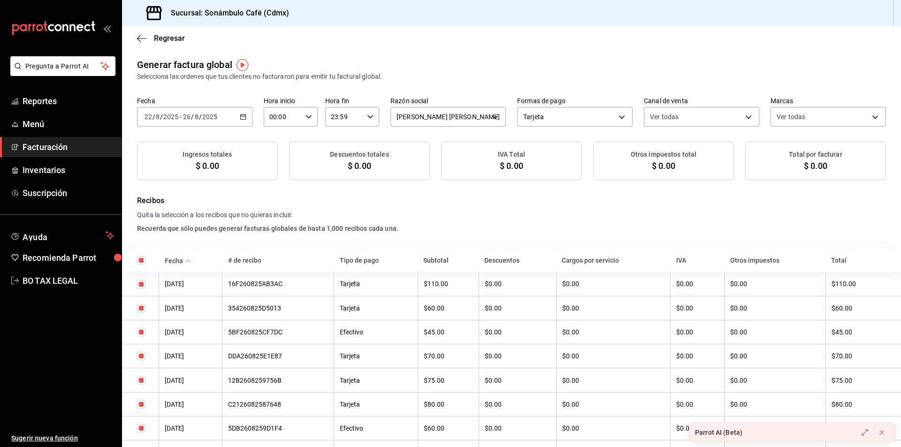
checkbox input "true"
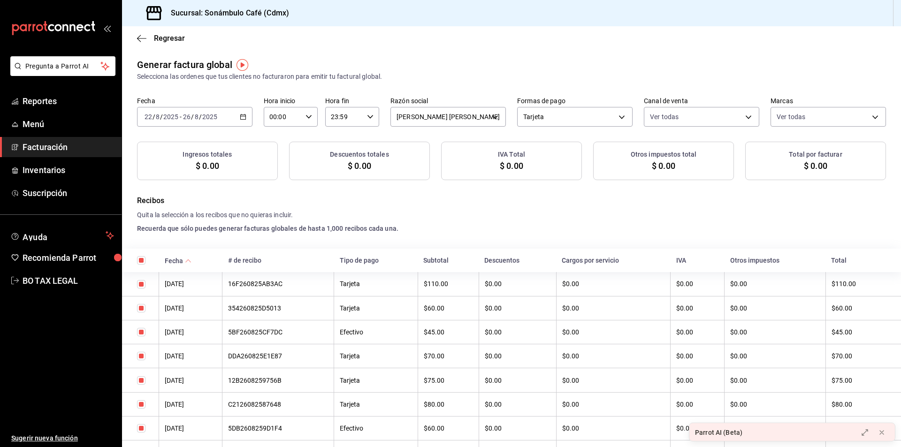
checkbox input "true"
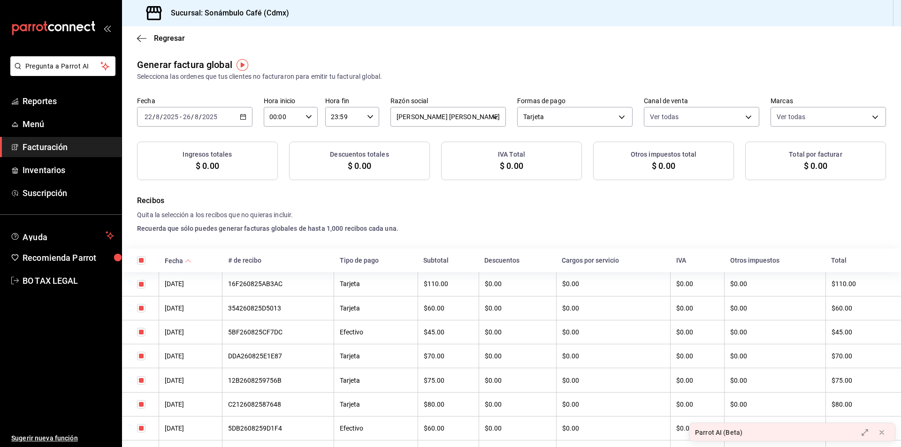
checkbox input "true"
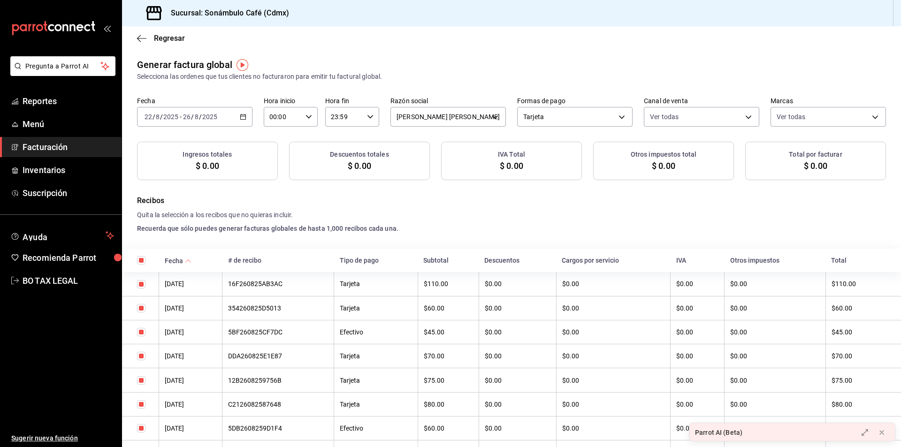
checkbox input "true"
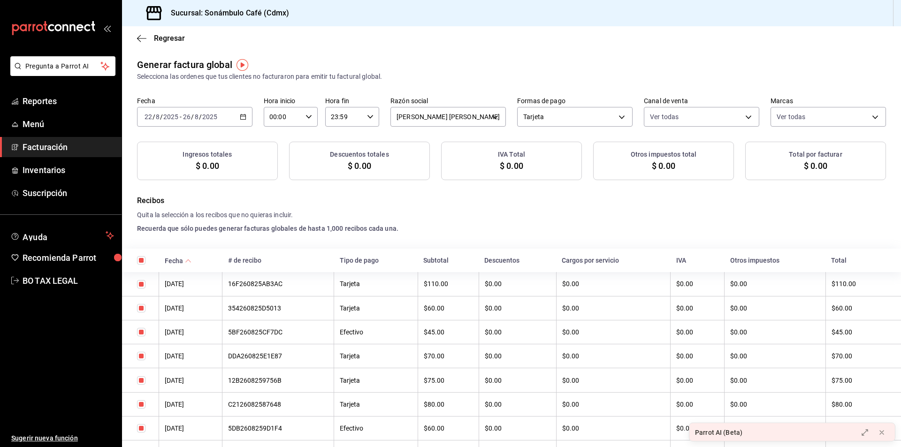
checkbox input "true"
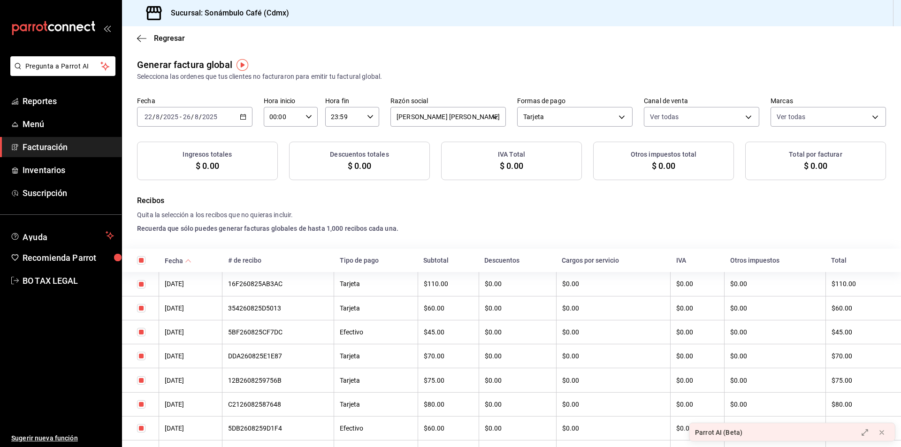
checkbox input "true"
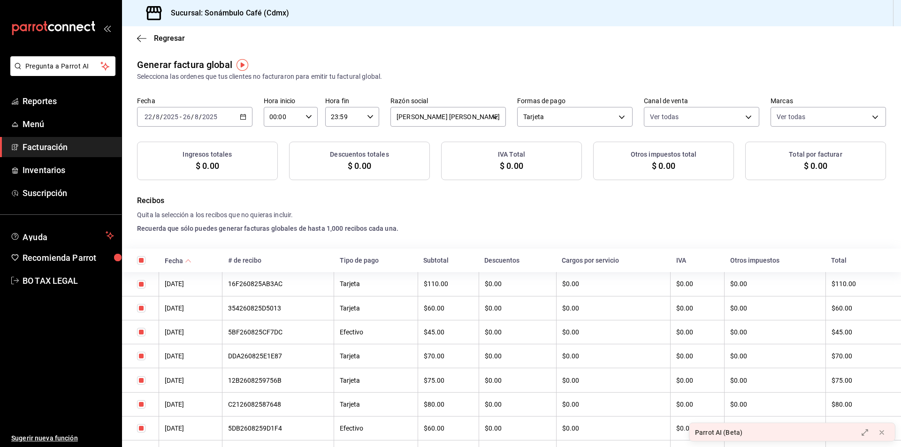
checkbox input "true"
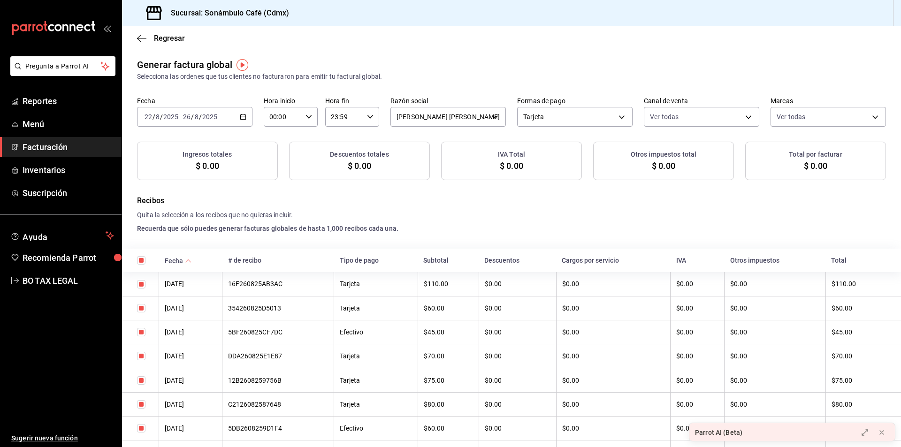
checkbox input "true"
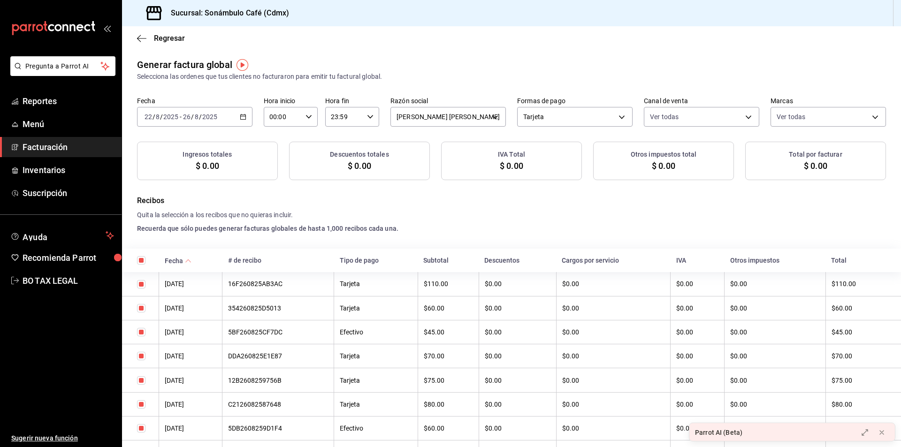
checkbox input "true"
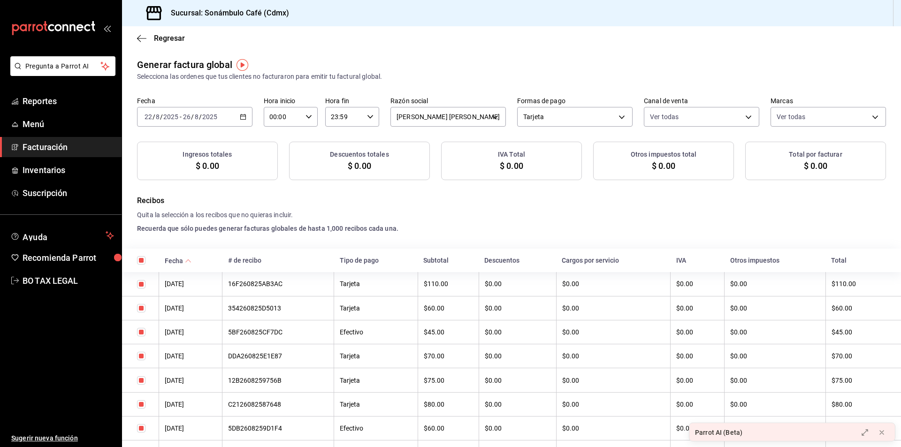
checkbox input "true"
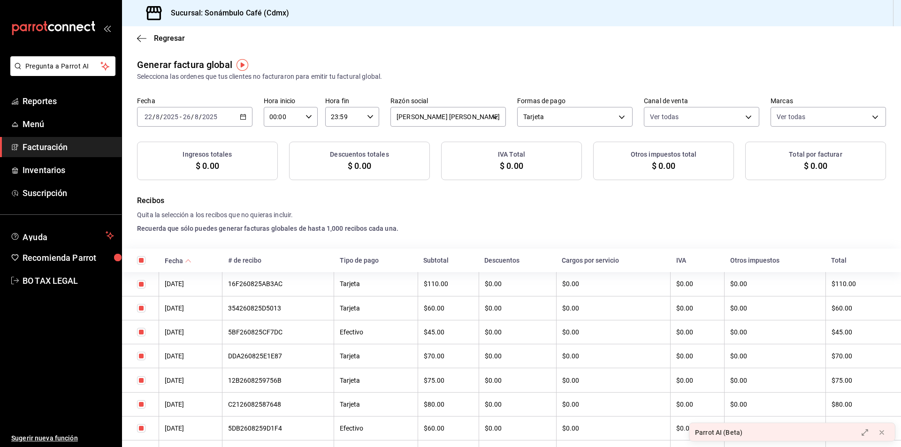
checkbox input "true"
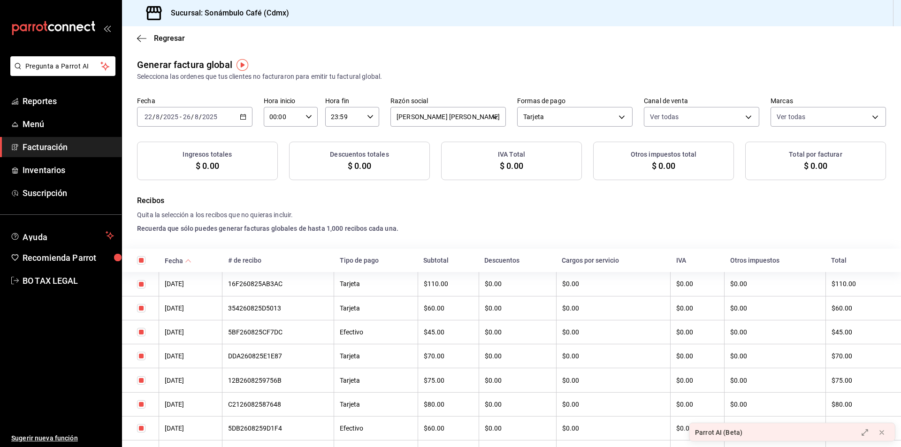
checkbox input "true"
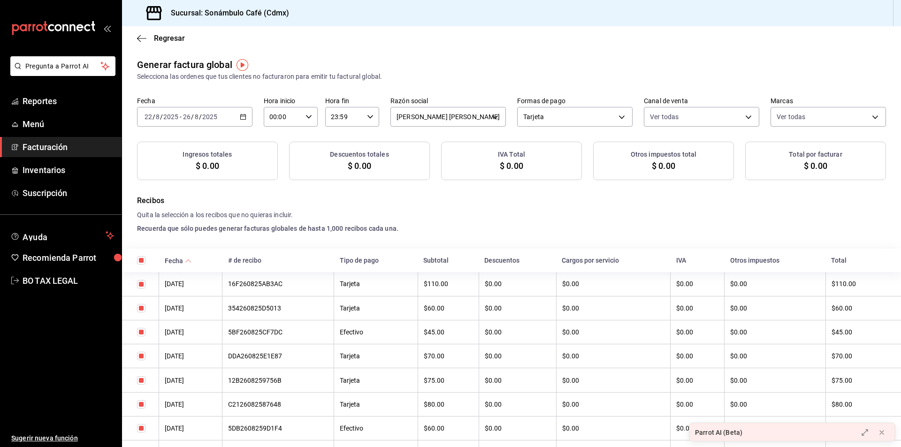
checkbox input "true"
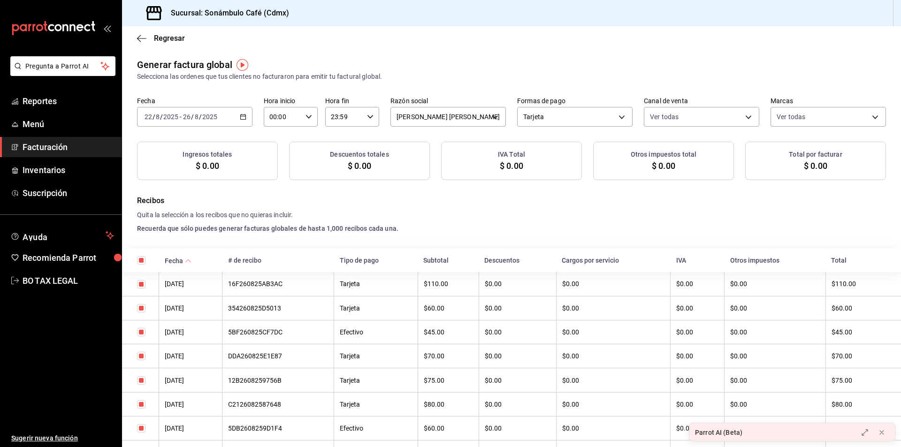
checkbox input "true"
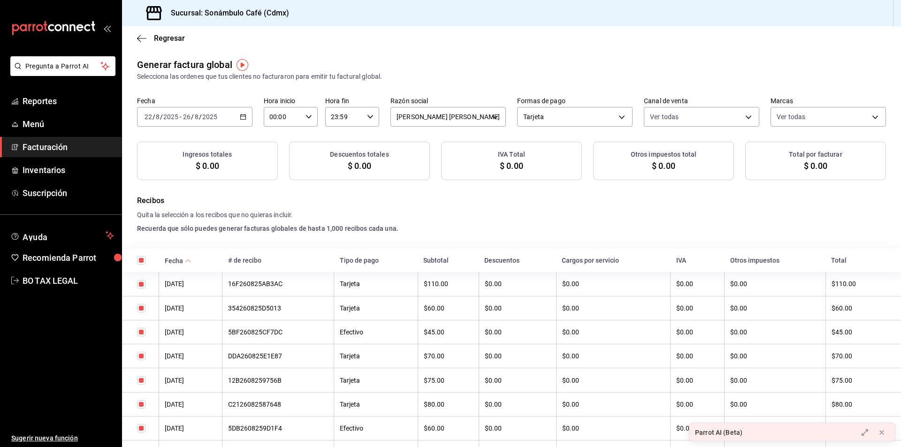
checkbox input "true"
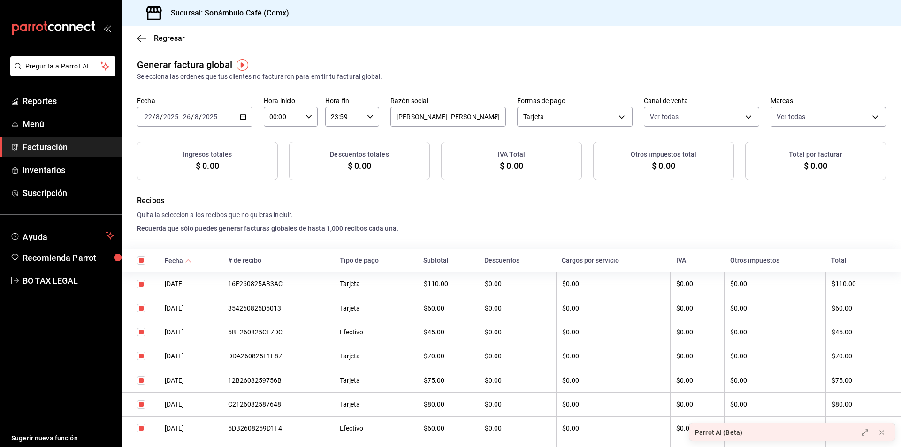
checkbox input "true"
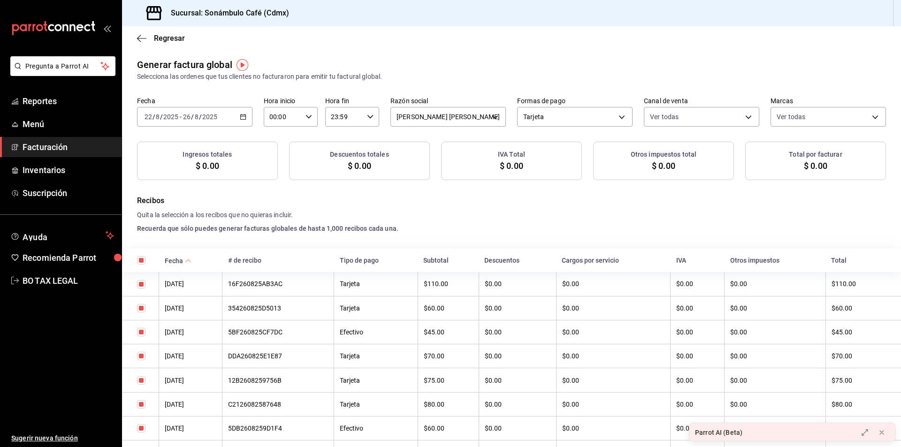
checkbox input "true"
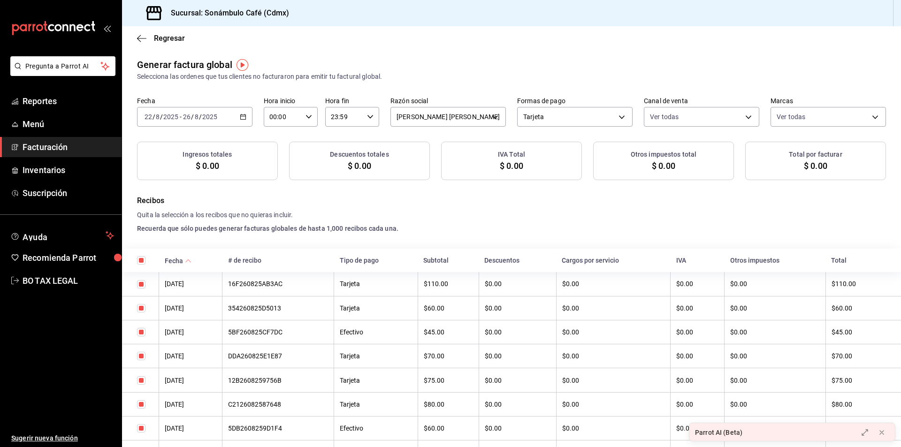
checkbox input "true"
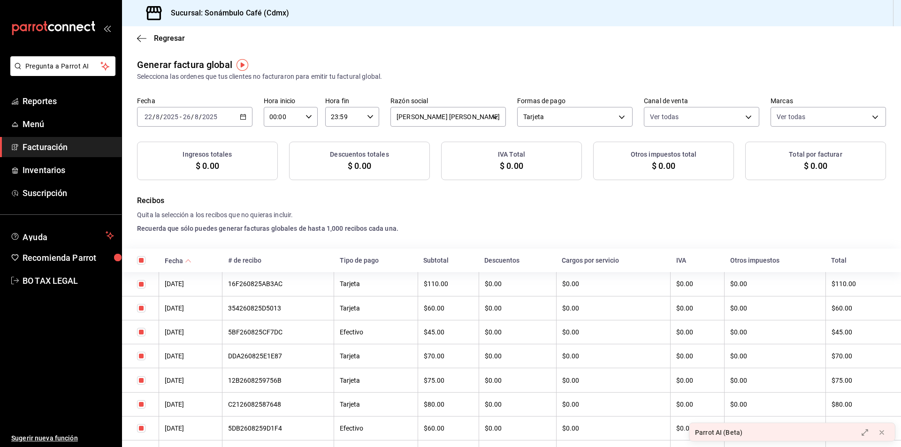
checkbox input "true"
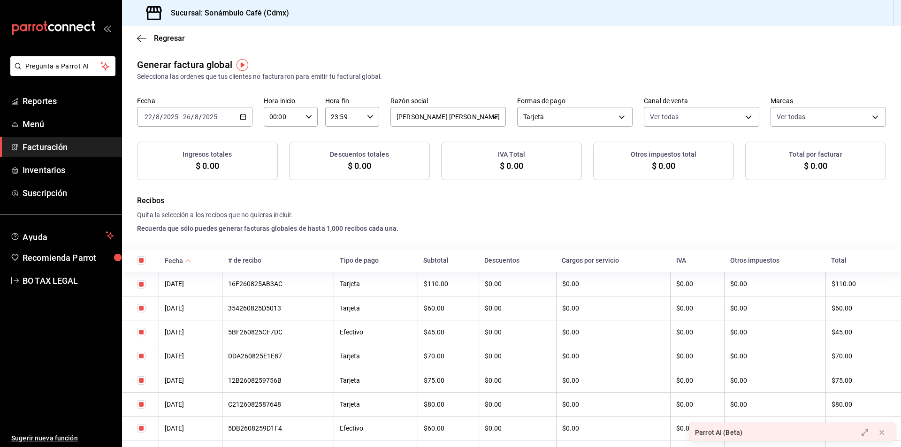
checkbox input "true"
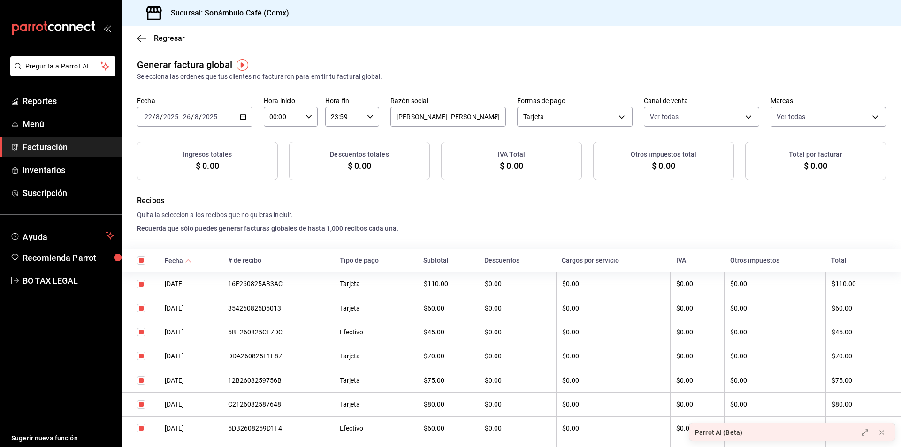
checkbox input "true"
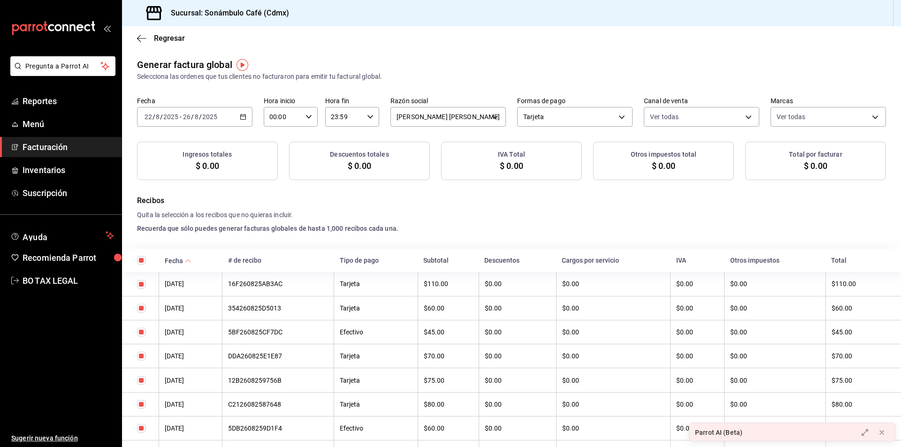
checkbox input "true"
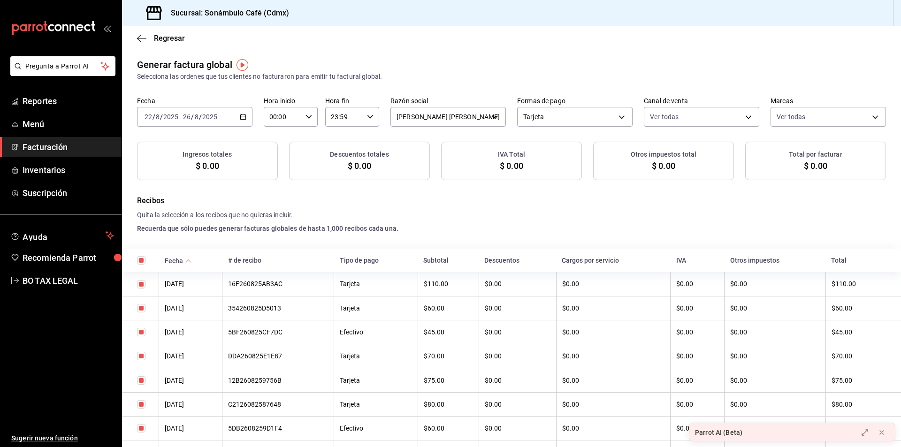
checkbox input "true"
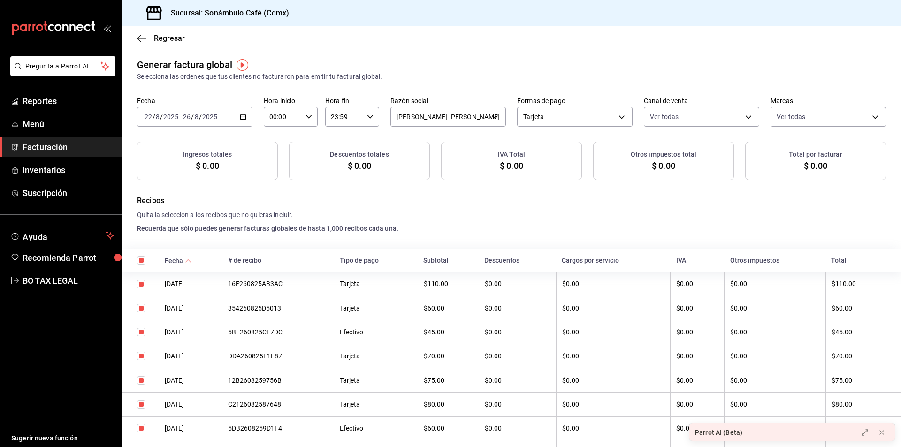
checkbox input "true"
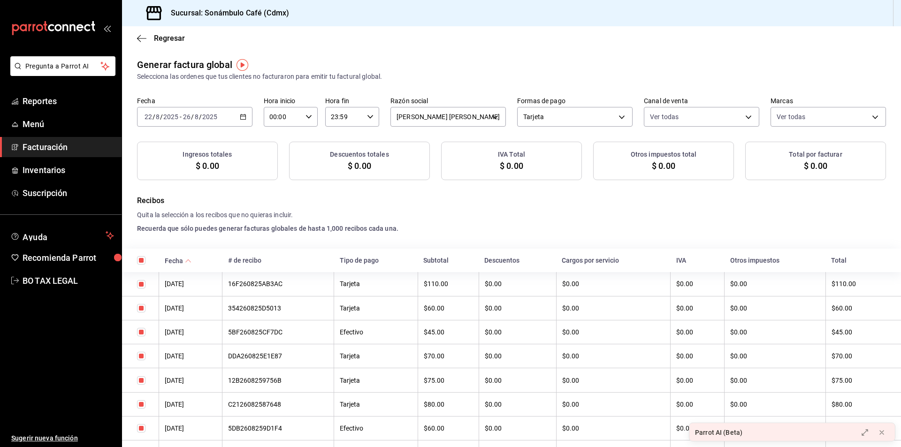
checkbox input "true"
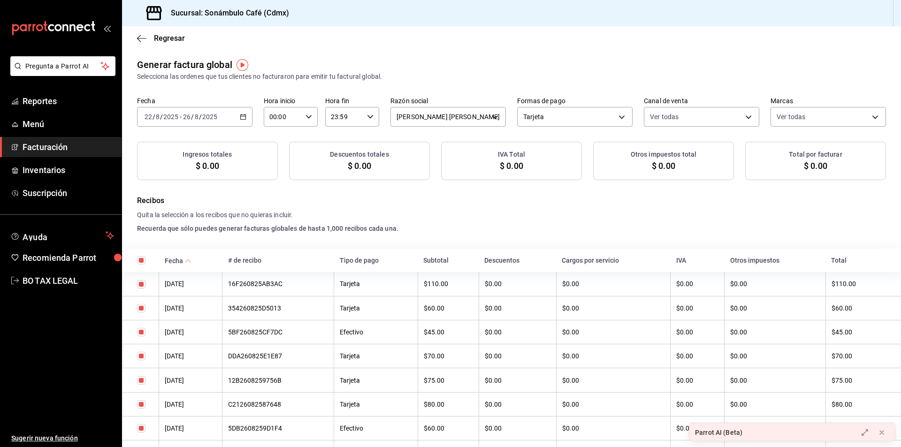
checkbox input "true"
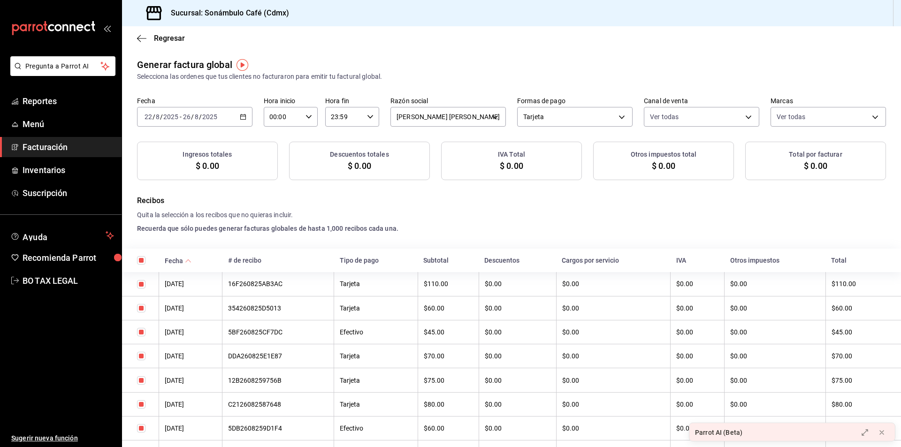
checkbox input "true"
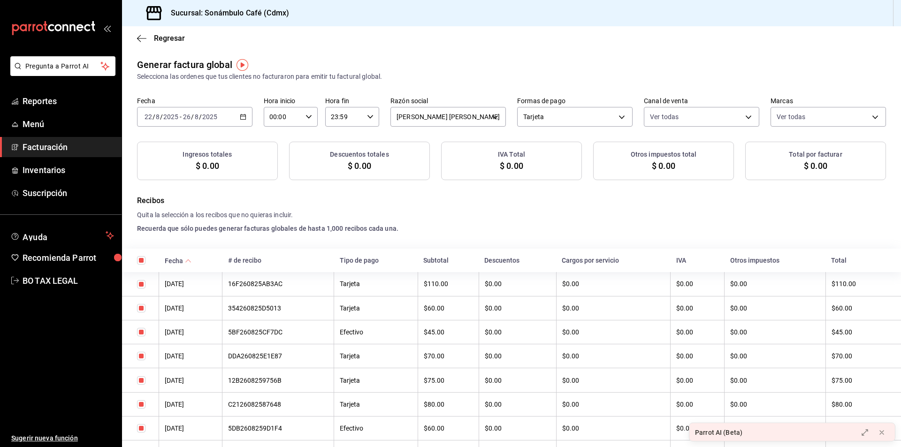
checkbox input "true"
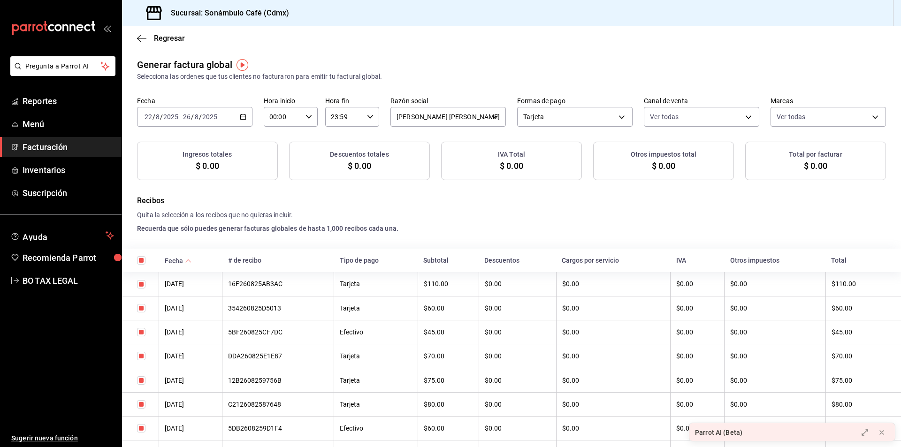
checkbox input "true"
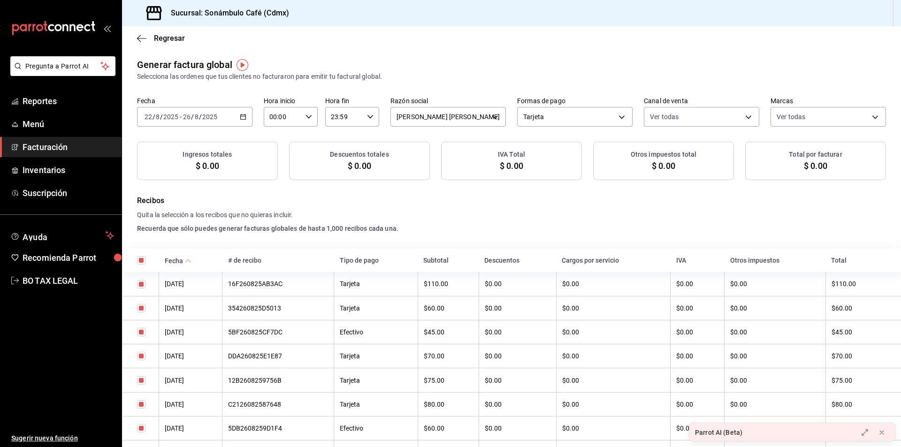
checkbox input "true"
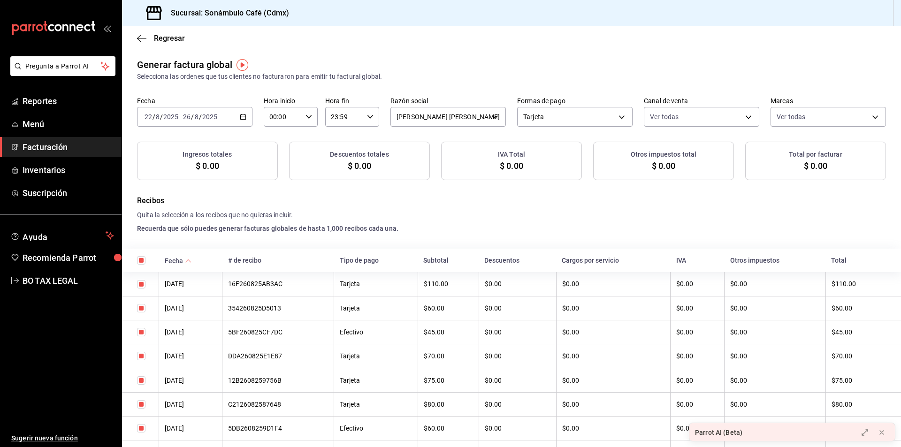
checkbox input "true"
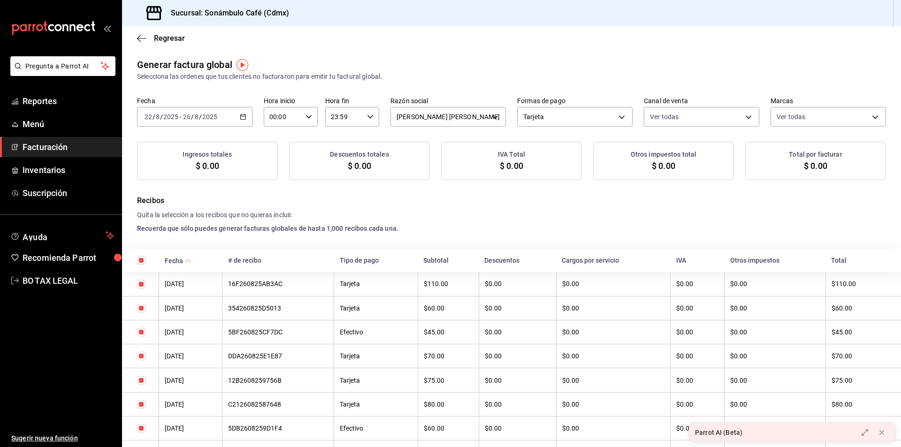
checkbox input "true"
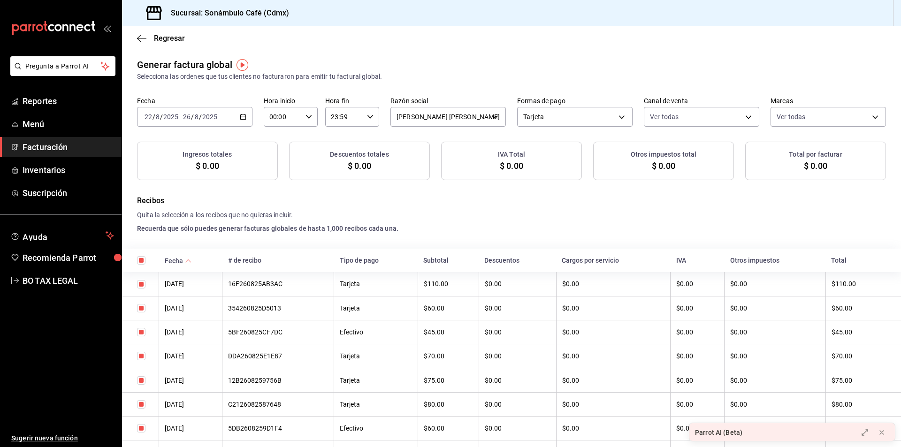
checkbox input "true"
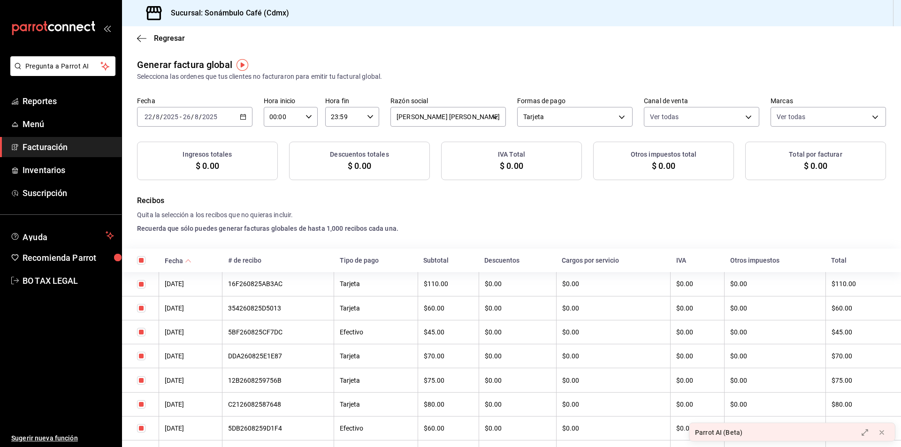
checkbox input "true"
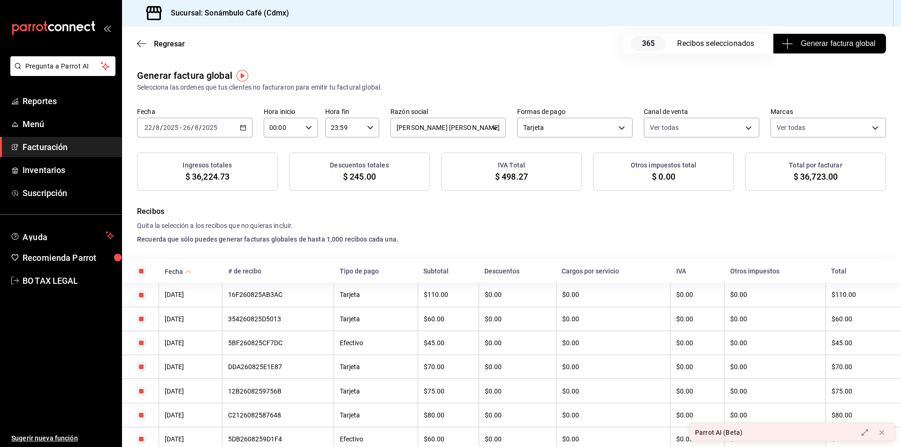
click at [205, 126] on input "2025" at bounding box center [210, 128] width 16 height 8
click at [244, 129] on icon "button" at bounding box center [243, 127] width 7 height 7
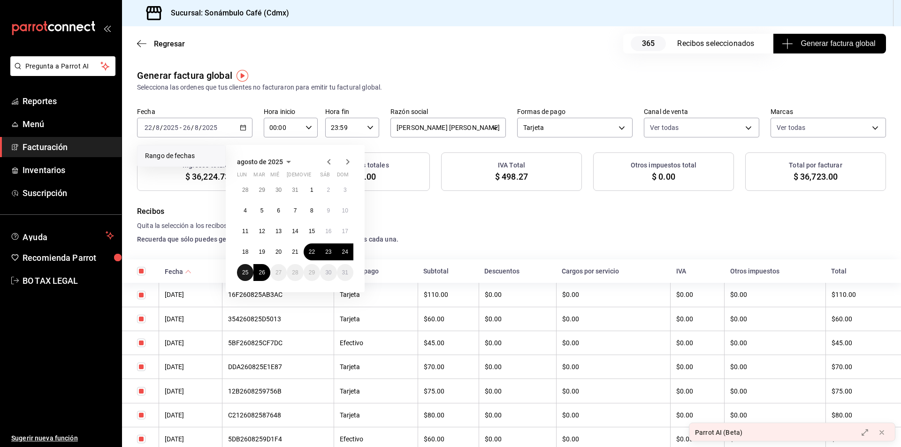
click at [246, 274] on abbr "25" at bounding box center [245, 272] width 6 height 7
click at [256, 269] on button "26" at bounding box center [261, 272] width 16 height 17
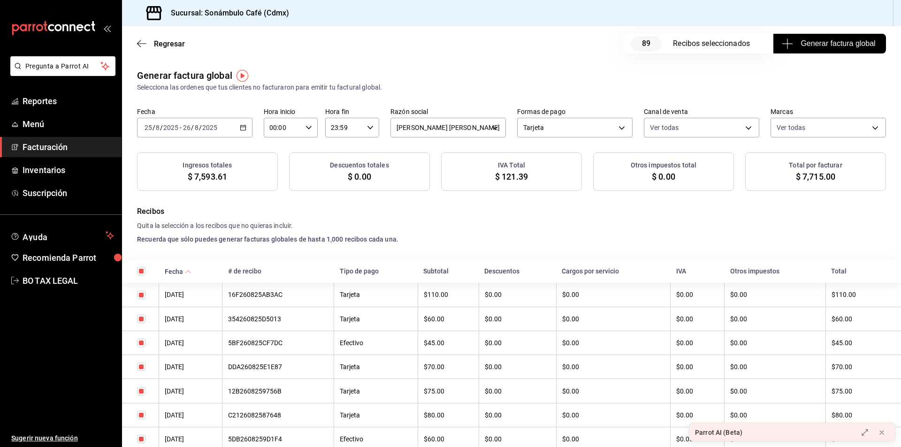
click at [240, 131] on div "[DATE] [DATE] - [DATE] [DATE]" at bounding box center [194, 128] width 115 height 20
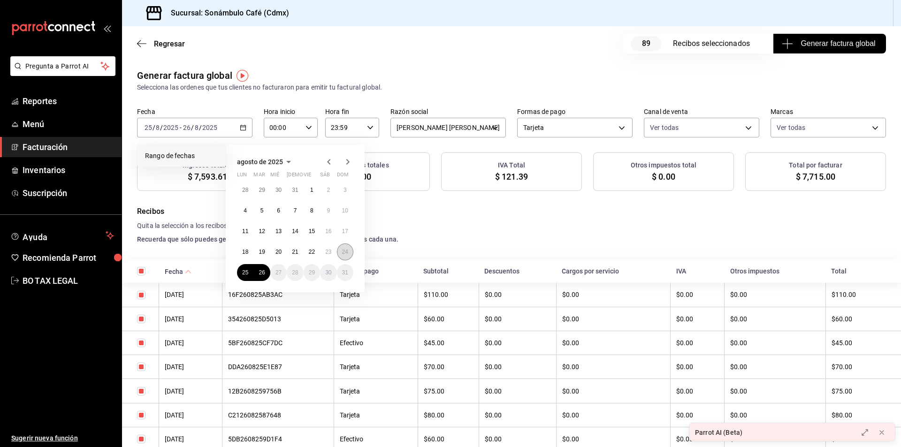
drag, startPoint x: 343, startPoint y: 252, endPoint x: 343, endPoint y: 247, distance: 5.2
click at [343, 247] on button "24" at bounding box center [345, 252] width 16 height 17
click at [263, 272] on abbr "26" at bounding box center [262, 272] width 6 height 7
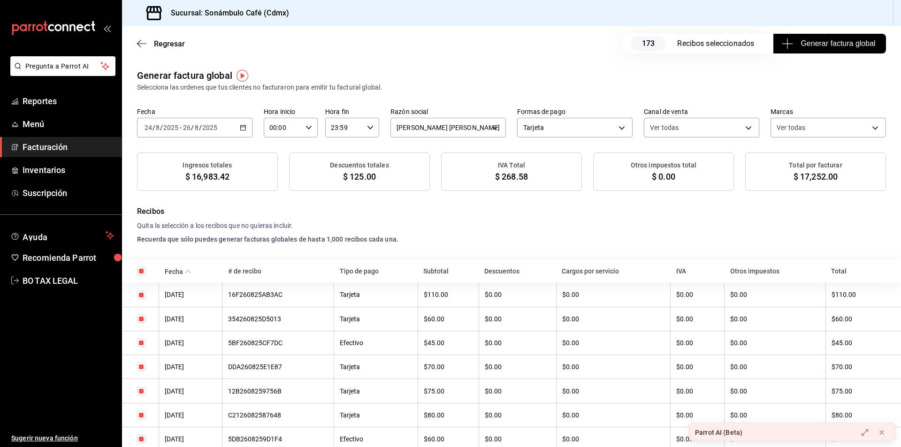
click at [243, 121] on div "[DATE] [DATE] - [DATE] [DATE]" at bounding box center [194, 128] width 115 height 20
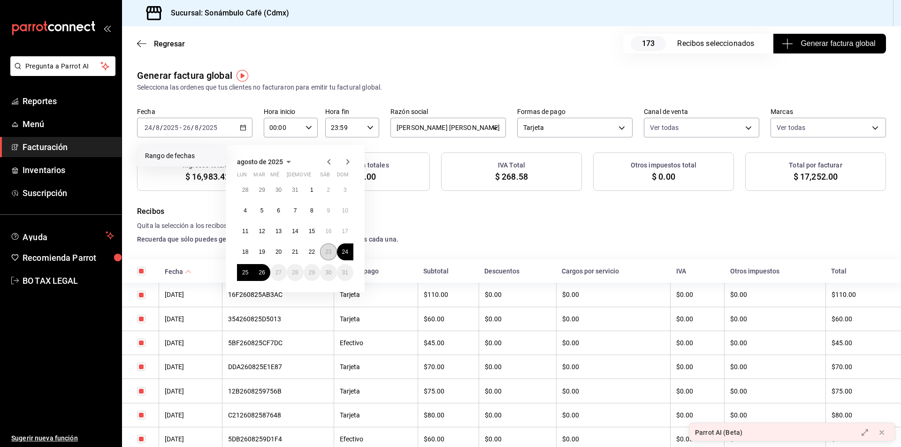
click at [330, 253] on abbr "23" at bounding box center [328, 252] width 6 height 7
click at [264, 272] on abbr "26" at bounding box center [262, 272] width 6 height 7
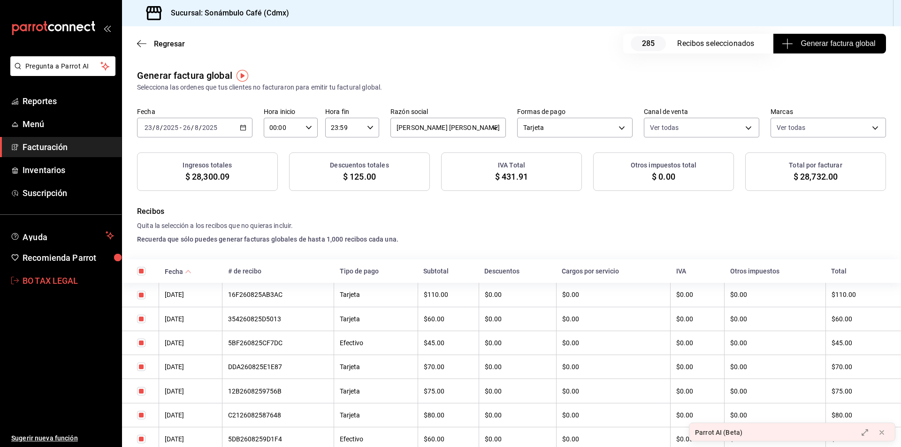
click at [38, 290] on link "BO TAX LEGAL" at bounding box center [61, 281] width 122 height 20
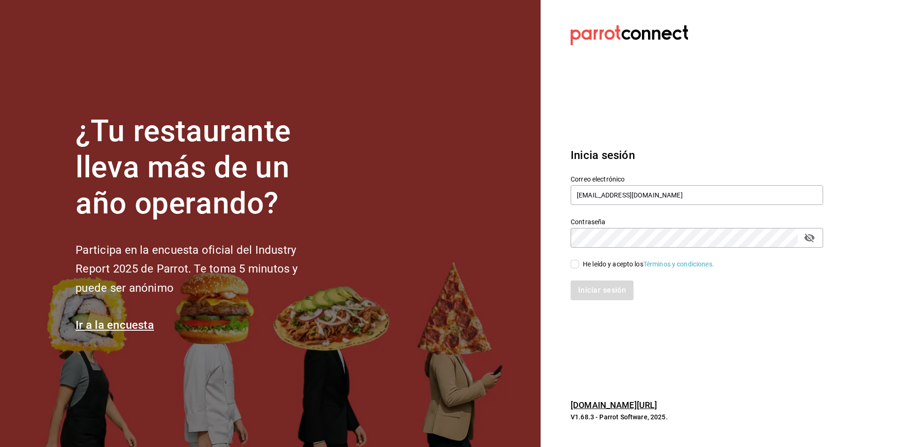
drag, startPoint x: 826, startPoint y: 41, endPoint x: 812, endPoint y: 10, distance: 34.6
click at [827, 41] on section "Datos incorrectos. Verifica que tu Correo o Contraseña [PERSON_NAME] escritos. …" at bounding box center [693, 223] width 305 height 447
